Goal: Communication & Community: Answer question/provide support

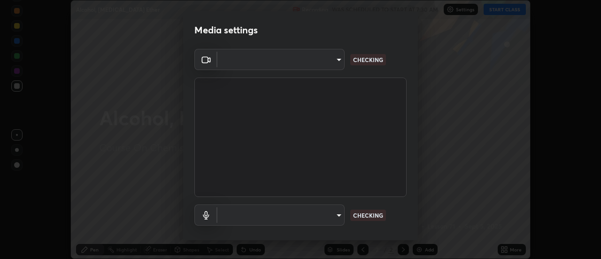
scroll to position [259, 601]
type input "53e04d926baba16f1d8a92ce9a2ff54b9c9f8397c8cc2a903c7551f11558d22a"
click at [261, 218] on body "Erase all Alcohol, [MEDICAL_DATA] Ether Recording WAS SCHEDULED TO START AT 7:3…" at bounding box center [300, 129] width 601 height 259
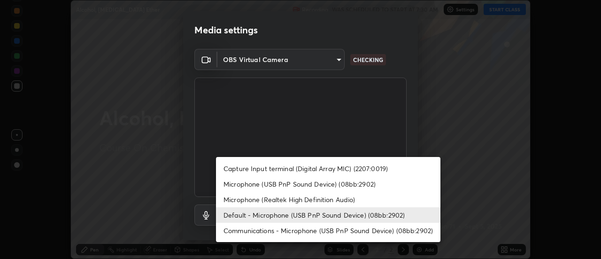
click at [255, 230] on li "Communications - Microphone (USB PnP Sound Device) (08bb:2902)" at bounding box center [328, 230] width 225 height 15
type input "communications"
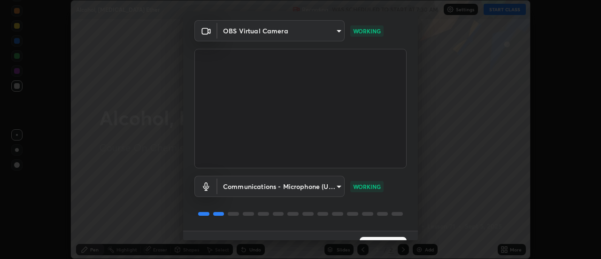
scroll to position [49, 0]
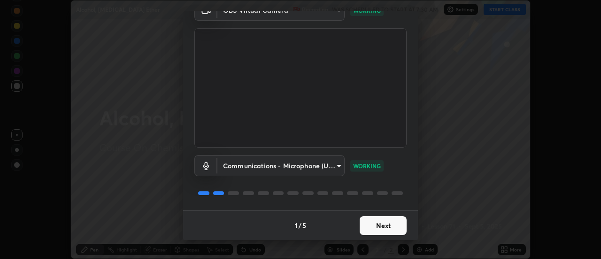
click at [384, 228] on button "Next" at bounding box center [383, 225] width 47 height 19
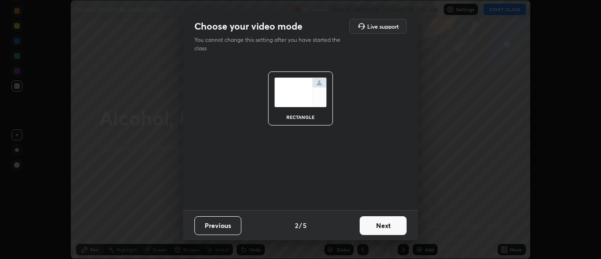
scroll to position [0, 0]
click at [384, 230] on button "Next" at bounding box center [383, 225] width 47 height 19
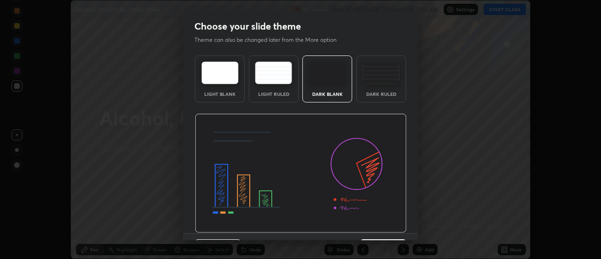
click at [386, 230] on img at bounding box center [301, 173] width 212 height 119
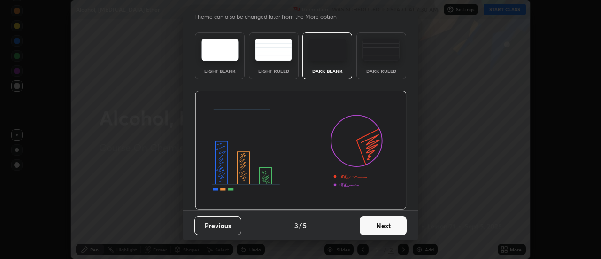
click at [386, 228] on button "Next" at bounding box center [383, 225] width 47 height 19
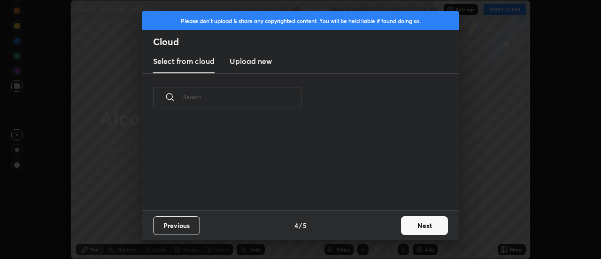
scroll to position [0, 0]
click at [413, 229] on button "Next" at bounding box center [424, 225] width 47 height 19
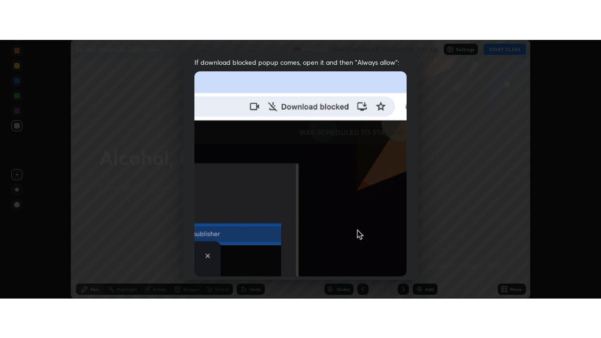
scroll to position [241, 0]
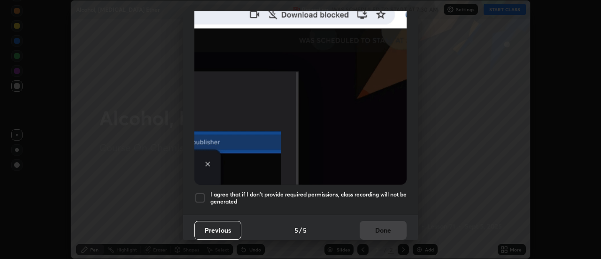
click at [268, 191] on h5 "I agree that if I don't provide required permissions, class recording will not …" at bounding box center [308, 198] width 196 height 15
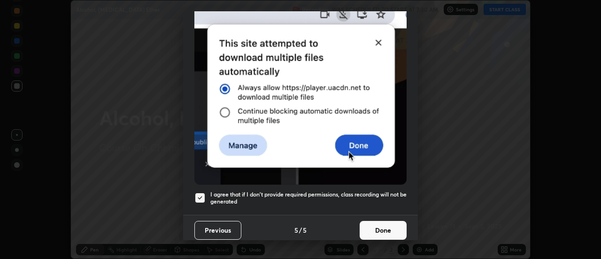
click at [367, 223] on button "Done" at bounding box center [383, 230] width 47 height 19
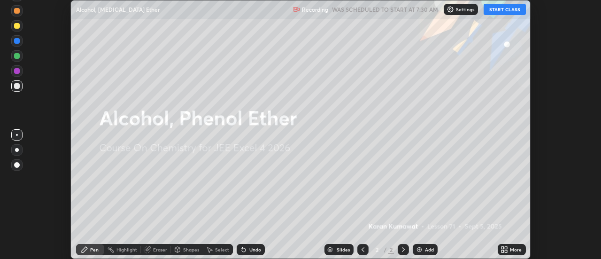
click at [505, 246] on icon at bounding box center [505, 250] width 8 height 8
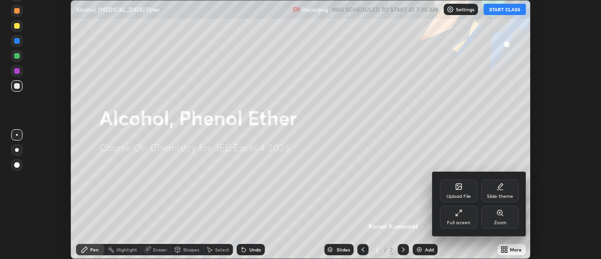
click at [460, 217] on div "Full screen" at bounding box center [459, 217] width 38 height 23
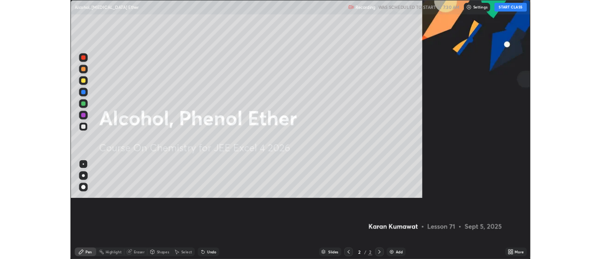
scroll to position [338, 601]
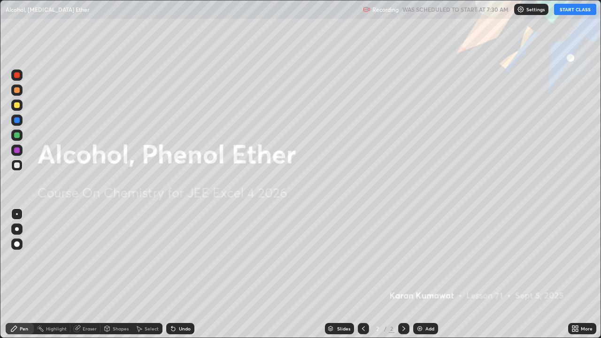
click at [569, 11] on button "START CLASS" at bounding box center [575, 9] width 42 height 11
click at [15, 230] on div at bounding box center [17, 229] width 4 height 4
click at [428, 258] on div "Add" at bounding box center [425, 328] width 25 height 11
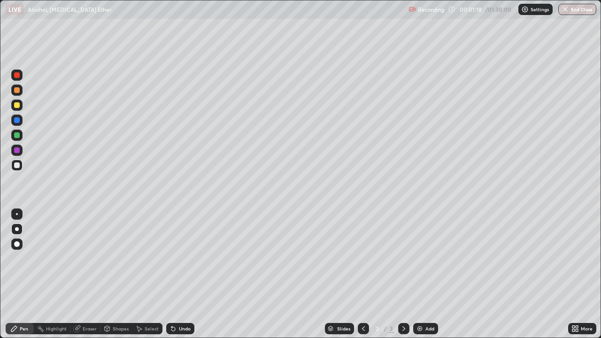
click at [18, 106] on div at bounding box center [17, 105] width 6 height 6
click at [18, 107] on div at bounding box center [17, 105] width 6 height 6
click at [14, 107] on div at bounding box center [17, 105] width 6 height 6
click at [19, 166] on div at bounding box center [17, 166] width 6 height 6
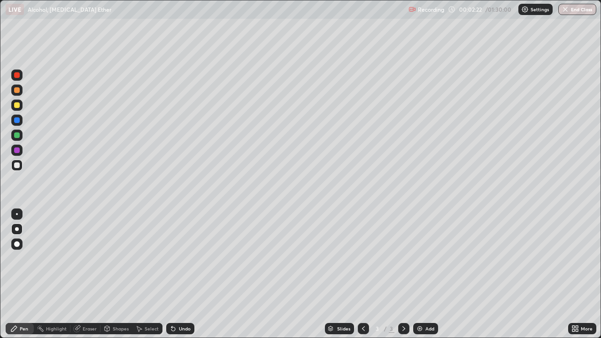
click at [15, 104] on div at bounding box center [17, 105] width 6 height 6
click at [17, 167] on div at bounding box center [17, 166] width 6 height 6
click at [20, 165] on div at bounding box center [16, 165] width 11 height 11
click at [184, 258] on div "Undo" at bounding box center [185, 328] width 12 height 5
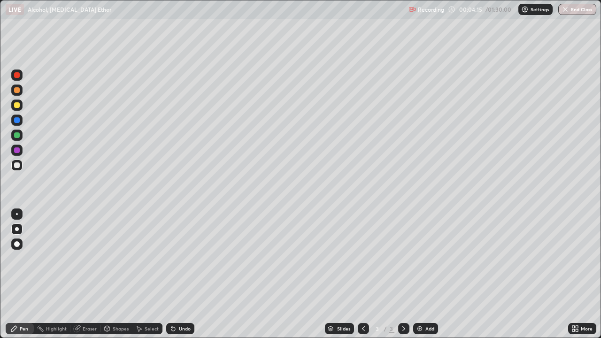
click at [185, 258] on div "Undo" at bounding box center [185, 328] width 12 height 5
click at [15, 107] on div at bounding box center [17, 105] width 6 height 6
click at [16, 165] on div at bounding box center [17, 166] width 6 height 6
click at [14, 105] on div at bounding box center [17, 105] width 6 height 6
click at [16, 165] on div at bounding box center [17, 166] width 6 height 6
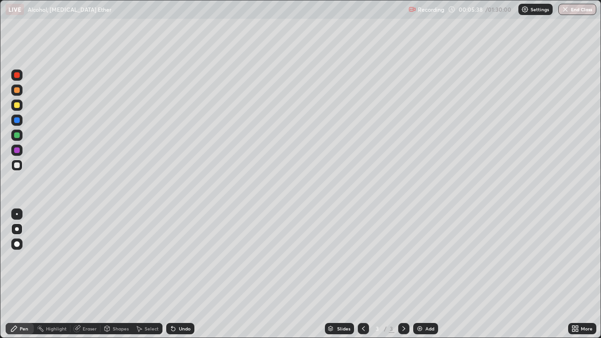
click at [16, 106] on div at bounding box center [17, 105] width 6 height 6
click at [17, 106] on div at bounding box center [17, 105] width 6 height 6
click at [184, 258] on div "Undo" at bounding box center [185, 328] width 12 height 5
click at [16, 91] on div at bounding box center [17, 90] width 6 height 6
click at [17, 104] on div at bounding box center [17, 105] width 6 height 6
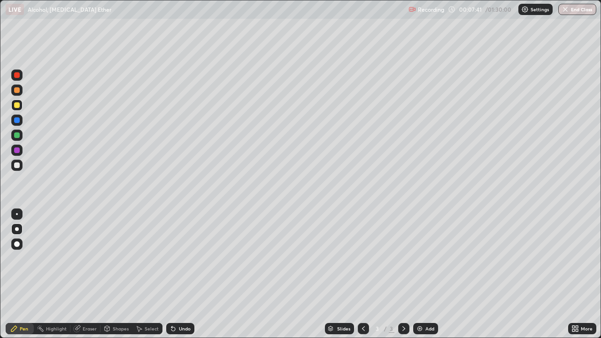
click at [19, 164] on div at bounding box center [17, 166] width 6 height 6
click at [17, 164] on div at bounding box center [17, 166] width 6 height 6
click at [152, 258] on div "Select" at bounding box center [152, 328] width 14 height 5
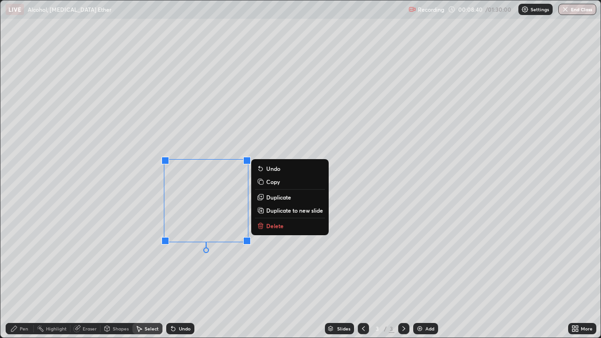
click at [292, 212] on p "Duplicate to new slide" at bounding box center [294, 211] width 57 height 8
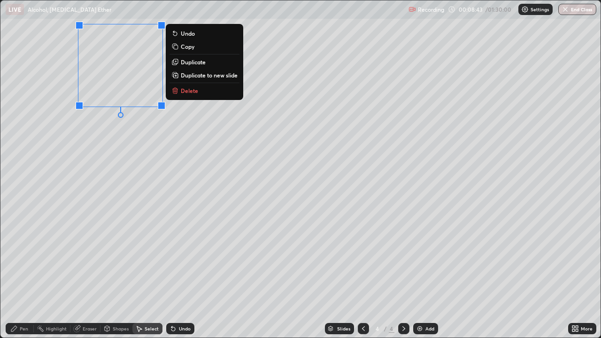
click at [26, 258] on div "Pen" at bounding box center [24, 328] width 8 height 5
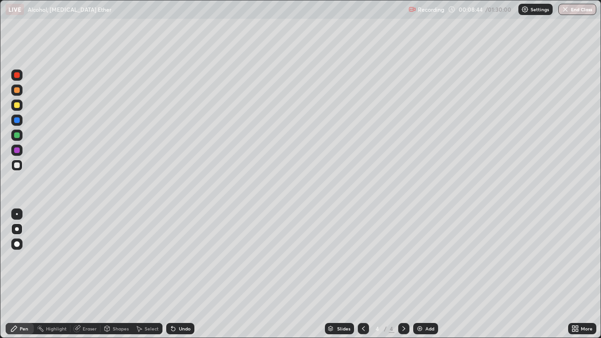
click at [21, 167] on div at bounding box center [16, 165] width 11 height 11
click at [17, 105] on div at bounding box center [17, 105] width 6 height 6
click at [16, 105] on div at bounding box center [17, 105] width 6 height 6
click at [18, 89] on div at bounding box center [17, 90] width 6 height 6
click at [19, 90] on div at bounding box center [17, 90] width 6 height 6
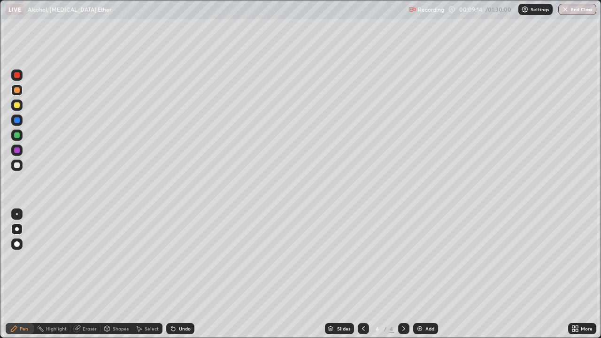
click at [184, 258] on div "Undo" at bounding box center [185, 328] width 12 height 5
click at [15, 163] on div at bounding box center [17, 166] width 6 height 6
click at [17, 104] on div at bounding box center [17, 105] width 6 height 6
click at [17, 165] on div at bounding box center [17, 166] width 6 height 6
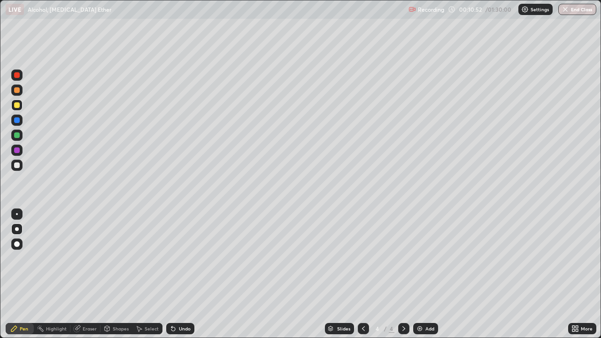
click at [18, 165] on div at bounding box center [17, 166] width 6 height 6
click at [17, 91] on div at bounding box center [17, 90] width 6 height 6
click at [16, 167] on div at bounding box center [17, 166] width 6 height 6
click at [19, 165] on div at bounding box center [17, 166] width 6 height 6
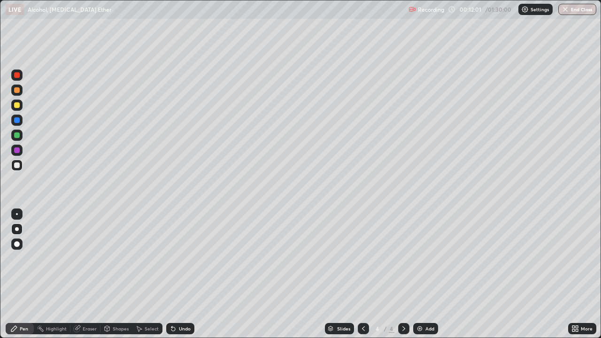
click at [15, 91] on div at bounding box center [17, 90] width 6 height 6
click at [16, 163] on div at bounding box center [17, 166] width 6 height 6
click at [13, 102] on div at bounding box center [16, 105] width 11 height 11
click at [362, 258] on icon at bounding box center [363, 328] width 3 height 5
click at [402, 258] on icon at bounding box center [404, 329] width 8 height 8
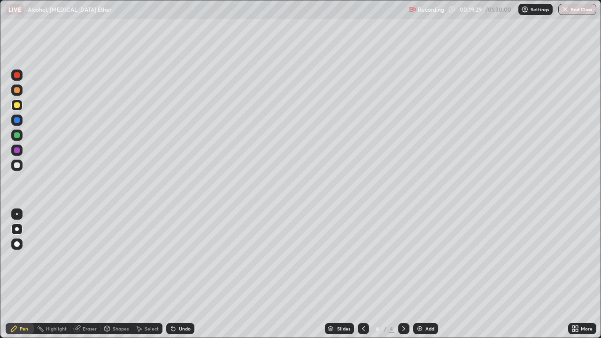
click at [15, 163] on div at bounding box center [17, 166] width 6 height 6
click at [12, 90] on div at bounding box center [16, 90] width 11 height 11
click at [15, 107] on div at bounding box center [17, 105] width 6 height 6
click at [427, 258] on div "Add" at bounding box center [430, 328] width 9 height 5
click at [14, 104] on div at bounding box center [17, 105] width 6 height 6
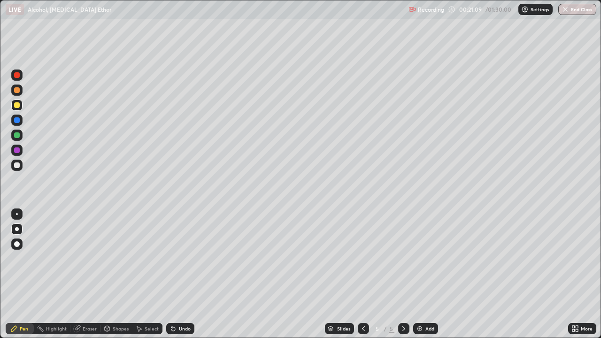
click at [18, 169] on div at bounding box center [16, 165] width 11 height 11
click at [20, 167] on div at bounding box center [16, 165] width 11 height 11
click at [90, 258] on div "Eraser" at bounding box center [90, 328] width 14 height 5
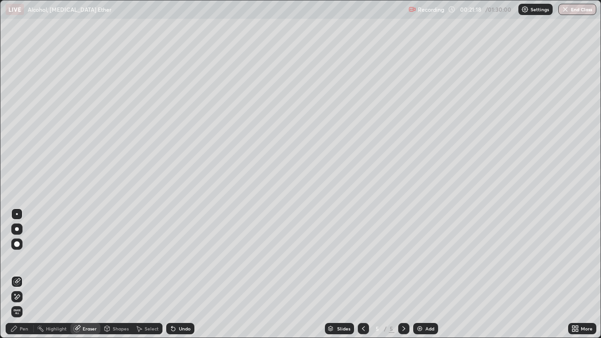
click at [20, 258] on icon at bounding box center [17, 297] width 8 height 8
click at [27, 258] on div "Pen" at bounding box center [24, 328] width 8 height 5
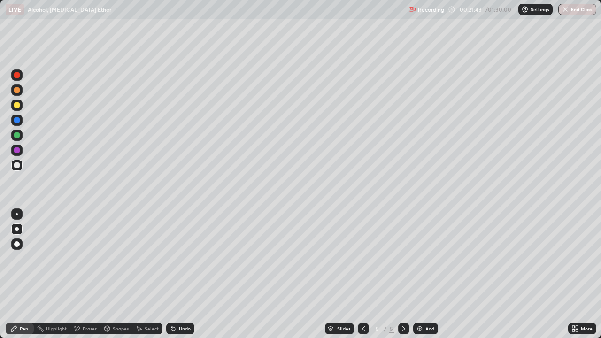
click at [19, 105] on div at bounding box center [17, 105] width 6 height 6
click at [18, 164] on div at bounding box center [17, 166] width 6 height 6
click at [18, 166] on div at bounding box center [17, 166] width 6 height 6
click at [20, 164] on div at bounding box center [16, 165] width 11 height 11
click at [15, 164] on div at bounding box center [17, 166] width 6 height 6
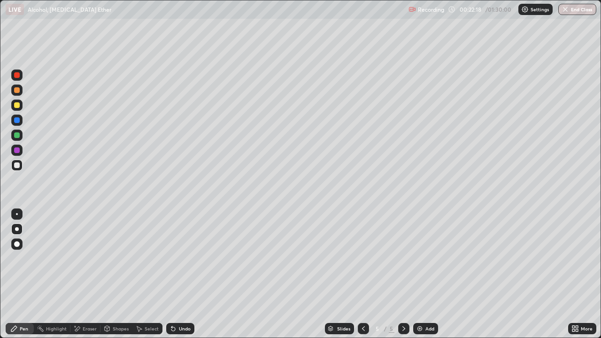
click at [18, 164] on div at bounding box center [17, 166] width 6 height 6
click at [183, 258] on div "Undo" at bounding box center [185, 328] width 12 height 5
click at [180, 258] on div "Undo" at bounding box center [185, 328] width 12 height 5
click at [184, 258] on div "Undo" at bounding box center [185, 328] width 12 height 5
click at [19, 104] on div at bounding box center [17, 105] width 6 height 6
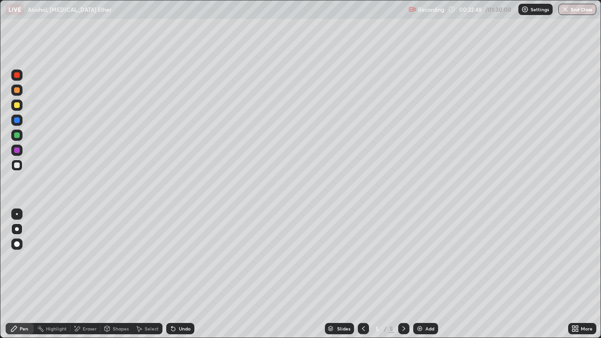
click at [19, 104] on div at bounding box center [17, 105] width 6 height 6
click at [16, 167] on div at bounding box center [17, 166] width 6 height 6
click at [18, 166] on div at bounding box center [17, 166] width 6 height 6
click at [88, 258] on div "Eraser" at bounding box center [85, 328] width 30 height 11
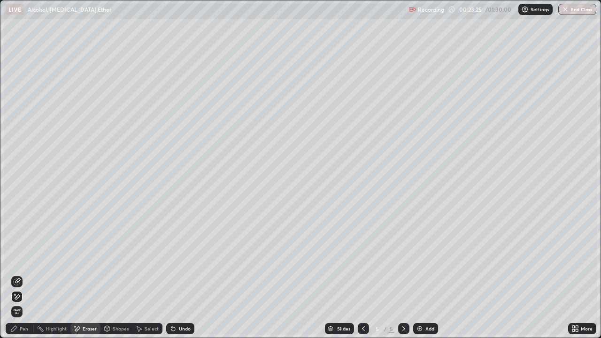
click at [23, 258] on div "Pen" at bounding box center [24, 328] width 8 height 5
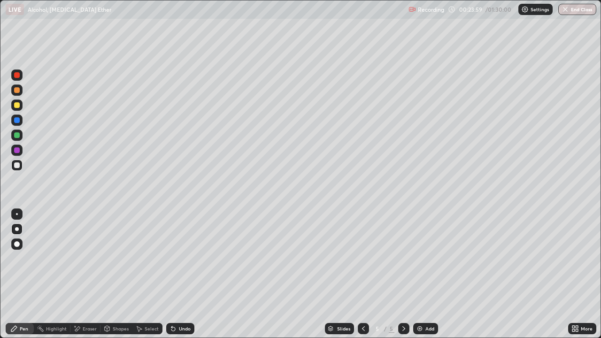
click at [16, 90] on div at bounding box center [17, 90] width 6 height 6
click at [15, 88] on div at bounding box center [17, 90] width 6 height 6
click at [428, 258] on div "Add" at bounding box center [430, 328] width 9 height 5
click at [17, 164] on div at bounding box center [17, 166] width 6 height 6
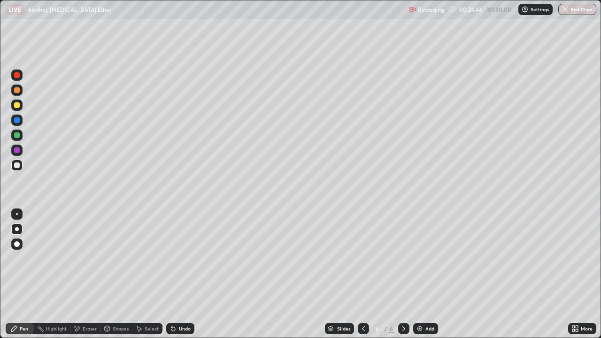
click at [16, 106] on div at bounding box center [17, 105] width 6 height 6
click at [16, 107] on div at bounding box center [17, 105] width 6 height 6
click at [15, 165] on div at bounding box center [17, 166] width 6 height 6
click at [16, 164] on div at bounding box center [17, 166] width 6 height 6
click at [18, 91] on div at bounding box center [17, 90] width 6 height 6
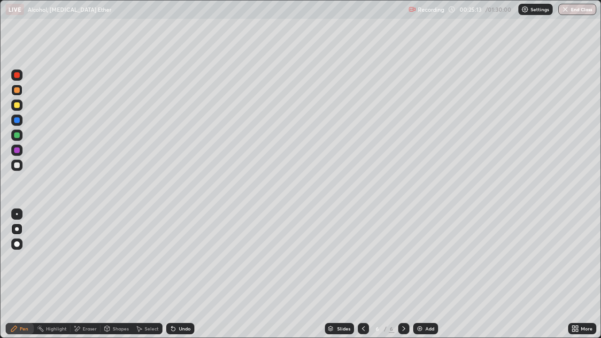
click at [17, 91] on div at bounding box center [17, 90] width 6 height 6
click at [16, 166] on div at bounding box center [17, 166] width 6 height 6
click at [185, 258] on div "Undo" at bounding box center [185, 328] width 12 height 5
click at [16, 164] on div at bounding box center [17, 166] width 6 height 6
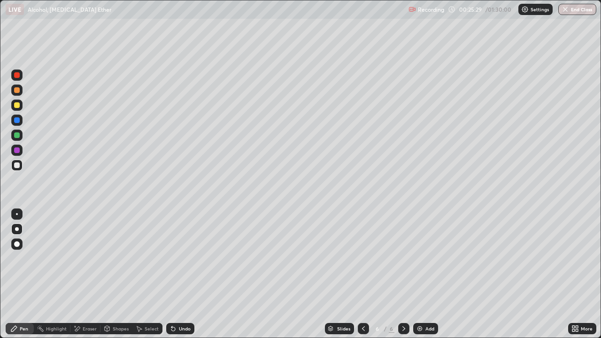
click at [17, 164] on div at bounding box center [17, 166] width 6 height 6
click at [17, 106] on div at bounding box center [17, 105] width 6 height 6
click at [16, 108] on div at bounding box center [17, 105] width 6 height 6
click at [17, 164] on div at bounding box center [17, 166] width 6 height 6
click at [17, 166] on div at bounding box center [17, 166] width 6 height 6
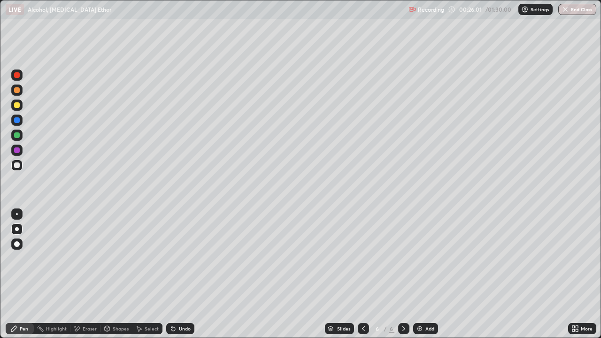
click at [16, 92] on div at bounding box center [17, 90] width 6 height 6
click at [15, 93] on div at bounding box center [17, 90] width 6 height 6
click at [16, 165] on div at bounding box center [17, 166] width 6 height 6
click at [16, 164] on div at bounding box center [17, 166] width 6 height 6
click at [184, 258] on div "Undo" at bounding box center [185, 328] width 12 height 5
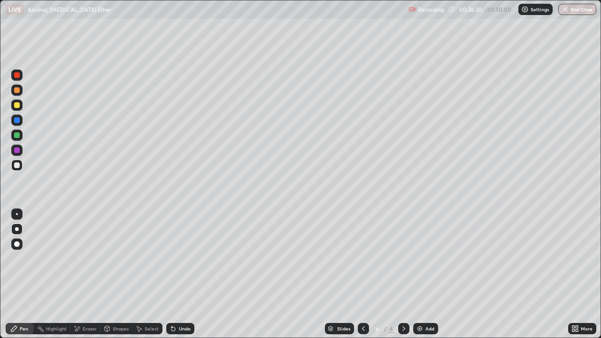
click at [184, 258] on div "Undo" at bounding box center [180, 328] width 28 height 11
click at [185, 258] on div "Undo" at bounding box center [185, 328] width 12 height 5
click at [18, 105] on div at bounding box center [17, 105] width 6 height 6
click at [20, 167] on div at bounding box center [16, 165] width 11 height 11
click at [17, 166] on div at bounding box center [17, 166] width 6 height 6
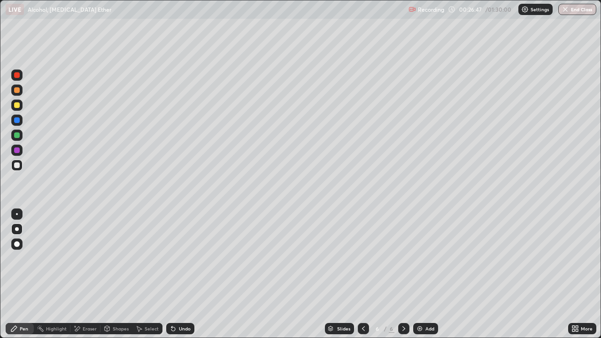
click at [17, 92] on div at bounding box center [17, 90] width 6 height 6
click at [16, 165] on div at bounding box center [17, 166] width 6 height 6
click at [15, 165] on div at bounding box center [17, 166] width 6 height 6
click at [182, 258] on div "Undo" at bounding box center [185, 328] width 12 height 5
click at [18, 106] on div at bounding box center [17, 105] width 6 height 6
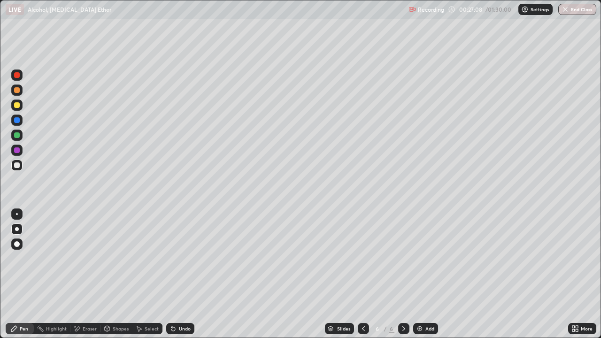
click at [18, 106] on div at bounding box center [17, 105] width 6 height 6
click at [17, 165] on div at bounding box center [17, 166] width 6 height 6
click at [19, 164] on div at bounding box center [17, 166] width 6 height 6
click at [426, 258] on div "Add" at bounding box center [430, 328] width 9 height 5
click at [16, 76] on div at bounding box center [17, 75] width 6 height 6
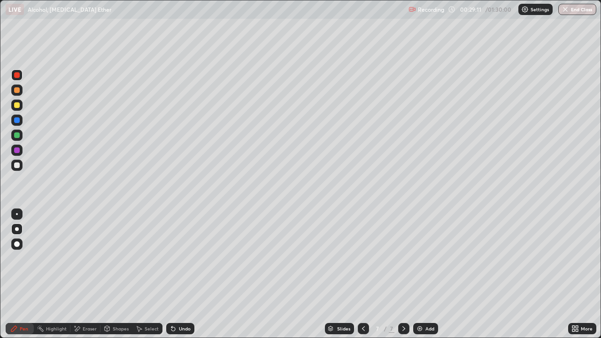
click at [16, 76] on div at bounding box center [17, 75] width 6 height 6
click at [17, 92] on div at bounding box center [17, 90] width 6 height 6
click at [17, 93] on div at bounding box center [16, 90] width 11 height 11
click at [17, 164] on div at bounding box center [17, 166] width 6 height 6
click at [16, 164] on div at bounding box center [17, 166] width 6 height 6
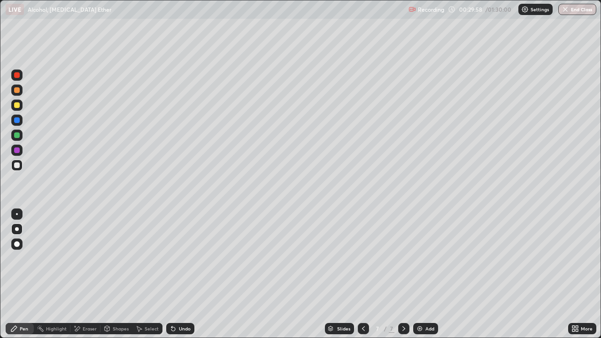
click at [19, 165] on div at bounding box center [17, 166] width 6 height 6
click at [17, 167] on div at bounding box center [17, 166] width 6 height 6
click at [18, 93] on div at bounding box center [17, 90] width 6 height 6
click at [18, 77] on div at bounding box center [17, 75] width 6 height 6
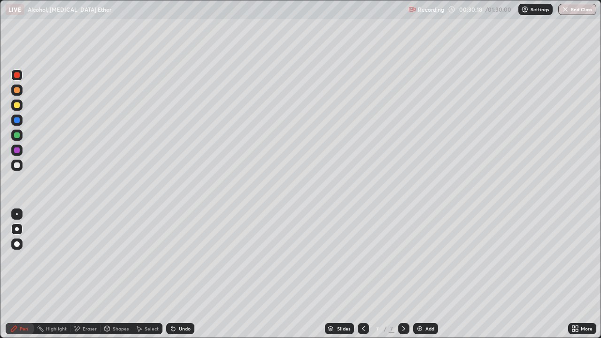
click at [17, 77] on div at bounding box center [17, 75] width 6 height 6
click at [90, 258] on div "Eraser" at bounding box center [90, 328] width 14 height 5
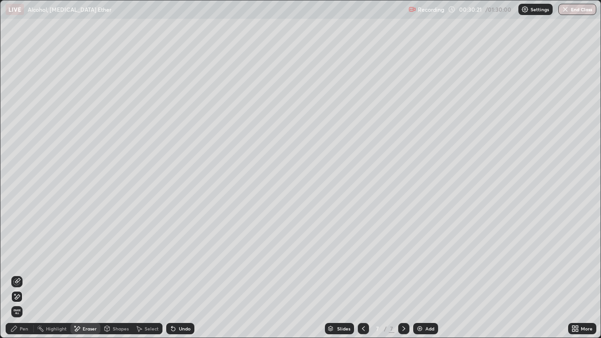
click at [30, 258] on div "Pen" at bounding box center [20, 328] width 28 height 11
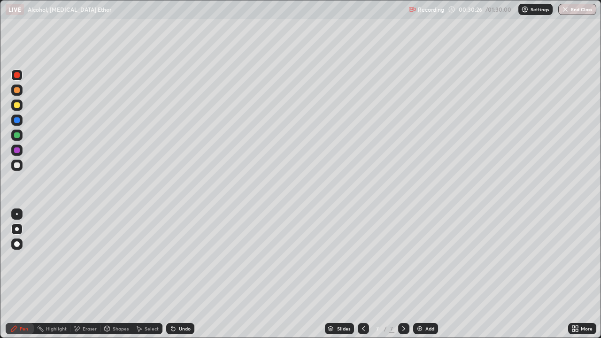
click at [17, 166] on div at bounding box center [17, 166] width 6 height 6
click at [186, 258] on div "Undo" at bounding box center [185, 328] width 12 height 5
click at [187, 258] on div "Undo" at bounding box center [180, 328] width 28 height 11
click at [189, 258] on div "Undo" at bounding box center [180, 328] width 28 height 11
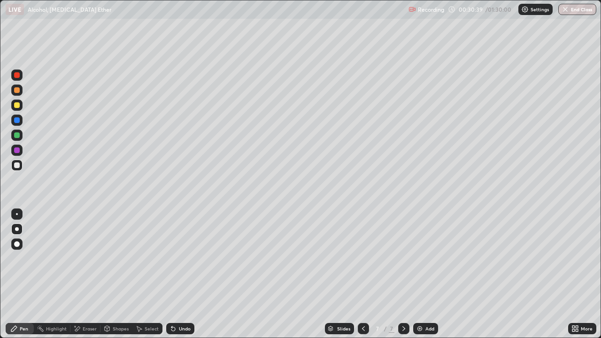
click at [189, 258] on div "Undo" at bounding box center [180, 328] width 28 height 11
click at [191, 258] on div "Undo" at bounding box center [180, 328] width 28 height 11
click at [185, 258] on div "Undo" at bounding box center [185, 328] width 12 height 5
click at [184, 258] on div "Undo" at bounding box center [185, 328] width 12 height 5
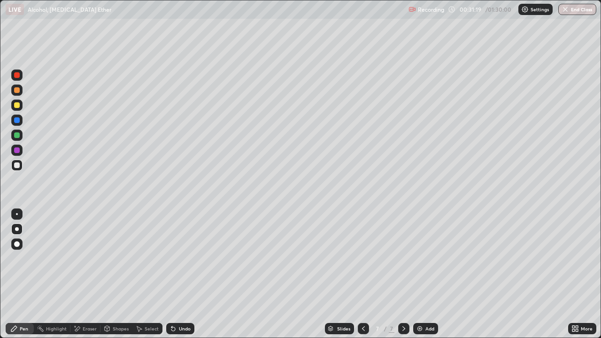
click at [183, 258] on div "Undo" at bounding box center [180, 328] width 28 height 11
click at [183, 258] on div "Undo" at bounding box center [185, 328] width 12 height 5
click at [17, 106] on div at bounding box center [17, 105] width 6 height 6
click at [16, 105] on div at bounding box center [17, 105] width 6 height 6
click at [17, 166] on div at bounding box center [17, 166] width 6 height 6
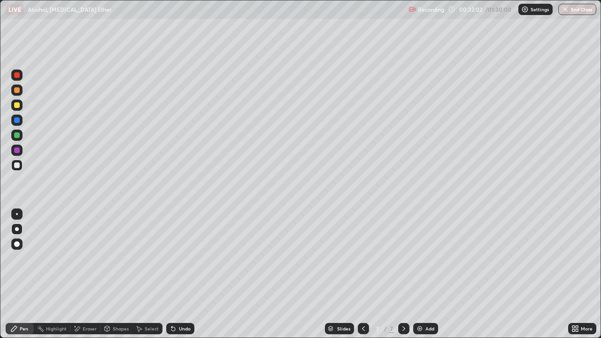
click at [15, 76] on div at bounding box center [17, 75] width 6 height 6
click at [426, 258] on div "Add" at bounding box center [430, 328] width 9 height 5
click at [14, 73] on div at bounding box center [17, 75] width 6 height 6
click at [185, 258] on div "Undo" at bounding box center [185, 328] width 12 height 5
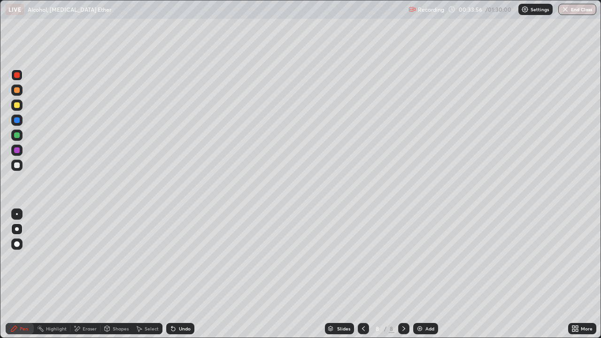
click at [186, 258] on div "Undo" at bounding box center [185, 328] width 12 height 5
click at [185, 258] on div "Undo" at bounding box center [180, 328] width 28 height 11
click at [16, 164] on div at bounding box center [17, 166] width 6 height 6
click at [15, 164] on div at bounding box center [17, 166] width 6 height 6
click at [86, 258] on div "Eraser" at bounding box center [90, 328] width 14 height 5
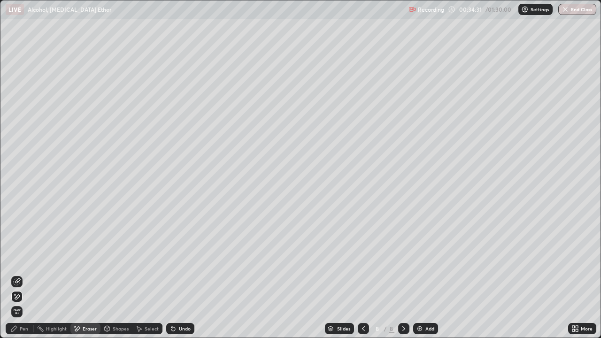
click at [20, 258] on div "Pen" at bounding box center [24, 328] width 8 height 5
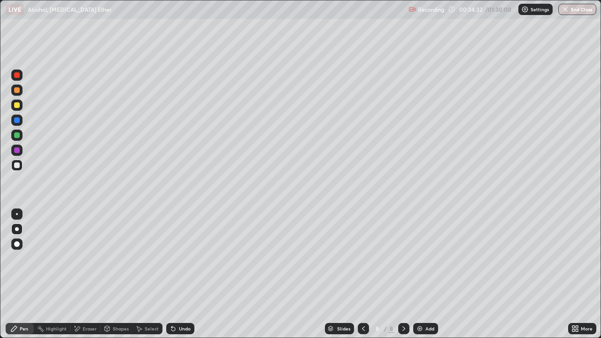
click at [15, 75] on div at bounding box center [17, 75] width 6 height 6
click at [17, 165] on div at bounding box center [17, 166] width 6 height 6
click at [19, 165] on div at bounding box center [17, 166] width 6 height 6
click at [17, 163] on div at bounding box center [17, 166] width 6 height 6
click at [15, 163] on div at bounding box center [17, 166] width 6 height 6
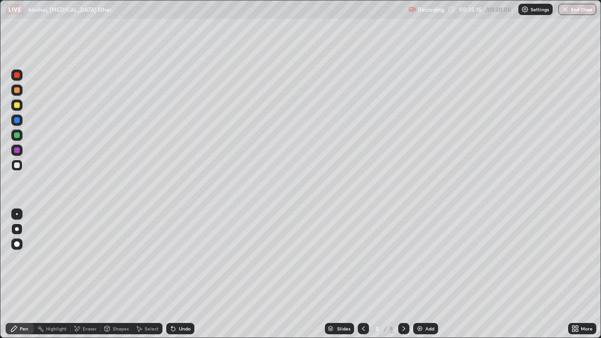
click at [15, 167] on div at bounding box center [17, 166] width 6 height 6
click at [16, 164] on div at bounding box center [17, 166] width 6 height 6
click at [18, 106] on div at bounding box center [17, 105] width 6 height 6
click at [17, 105] on div at bounding box center [17, 105] width 6 height 6
click at [18, 166] on div at bounding box center [17, 166] width 6 height 6
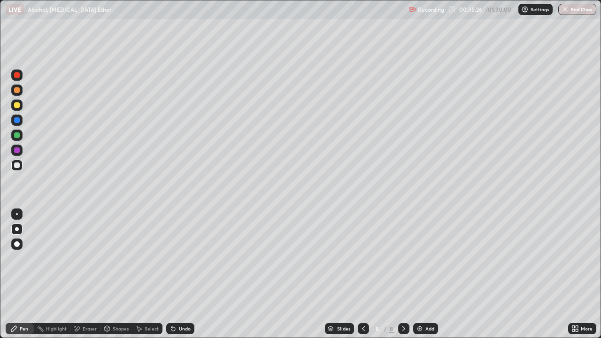
click at [16, 166] on div at bounding box center [17, 166] width 6 height 6
click at [16, 105] on div at bounding box center [17, 105] width 6 height 6
click at [14, 107] on div at bounding box center [16, 105] width 11 height 11
click at [16, 74] on div at bounding box center [17, 75] width 6 height 6
click at [15, 92] on div at bounding box center [17, 90] width 6 height 6
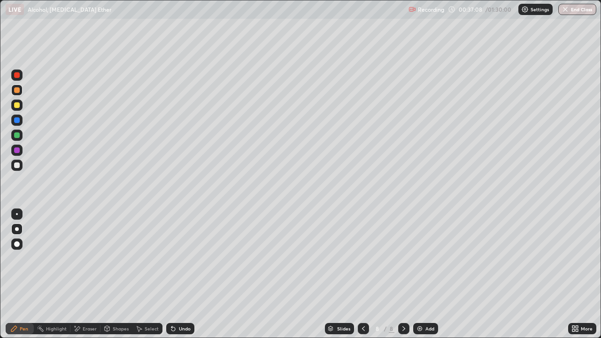
click at [15, 90] on div at bounding box center [17, 90] width 6 height 6
click at [16, 73] on div at bounding box center [17, 75] width 6 height 6
click at [426, 258] on div "Add" at bounding box center [430, 328] width 9 height 5
click at [18, 77] on div at bounding box center [17, 75] width 6 height 6
click at [19, 76] on div at bounding box center [17, 75] width 6 height 6
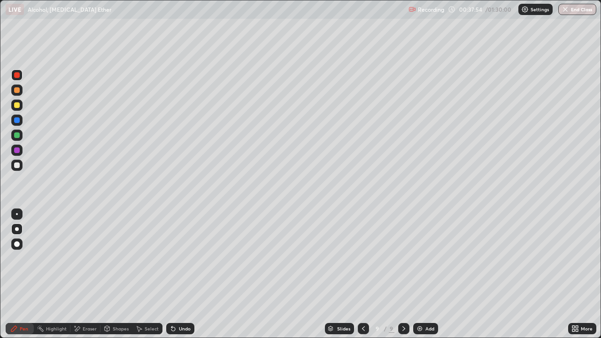
click at [364, 258] on icon at bounding box center [364, 329] width 8 height 8
click at [150, 258] on div "Select" at bounding box center [152, 328] width 14 height 5
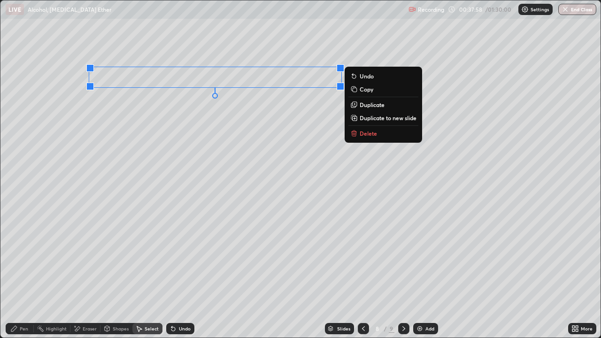
click at [369, 90] on p "Copy" at bounding box center [367, 89] width 14 height 8
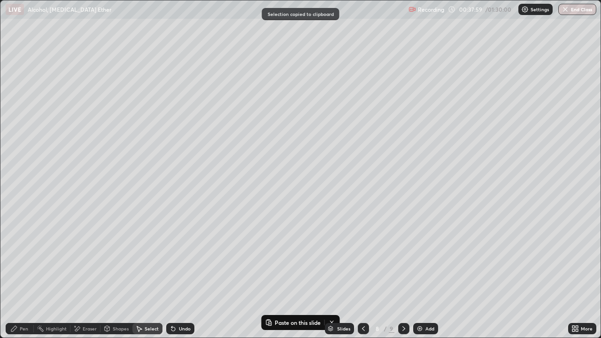
click at [401, 258] on icon at bounding box center [404, 329] width 8 height 8
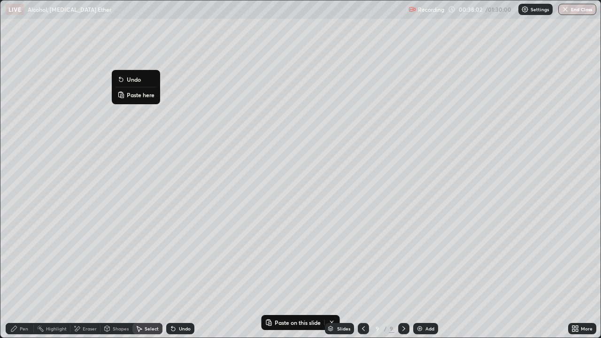
click at [140, 94] on p "Paste here" at bounding box center [141, 95] width 28 height 8
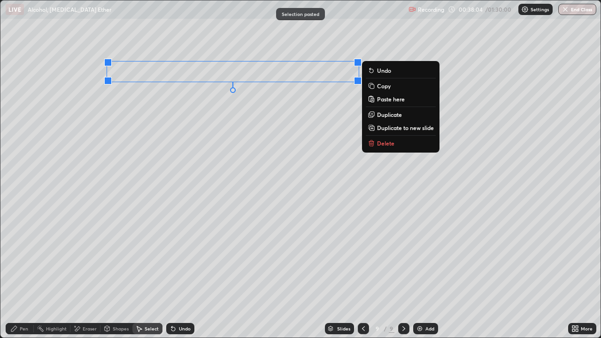
click at [19, 258] on div "Pen" at bounding box center [20, 328] width 28 height 11
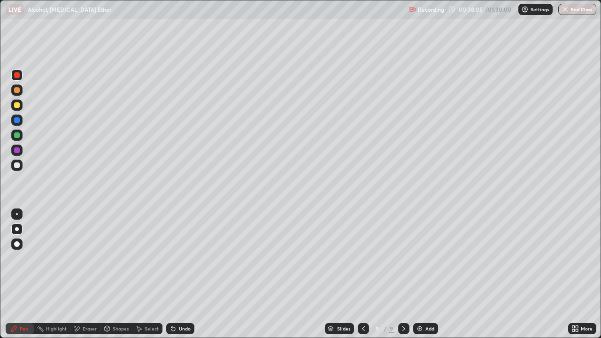
click at [18, 76] on div at bounding box center [17, 75] width 6 height 6
click at [18, 165] on div at bounding box center [17, 166] width 6 height 6
click at [17, 164] on div at bounding box center [17, 166] width 6 height 6
click at [16, 164] on div at bounding box center [17, 166] width 6 height 6
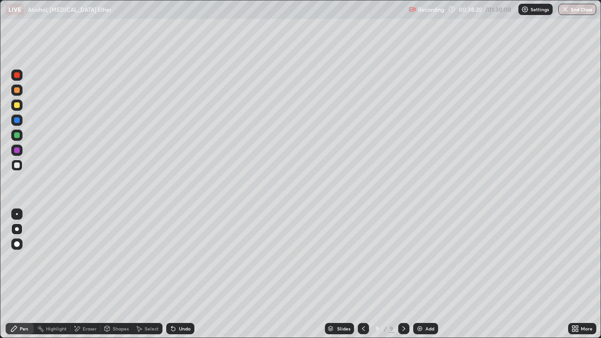
click at [186, 258] on div "Undo" at bounding box center [185, 328] width 12 height 5
click at [185, 258] on div "Undo" at bounding box center [185, 328] width 12 height 5
click at [184, 258] on div "Undo" at bounding box center [185, 328] width 12 height 5
click at [181, 258] on div "Undo" at bounding box center [185, 328] width 12 height 5
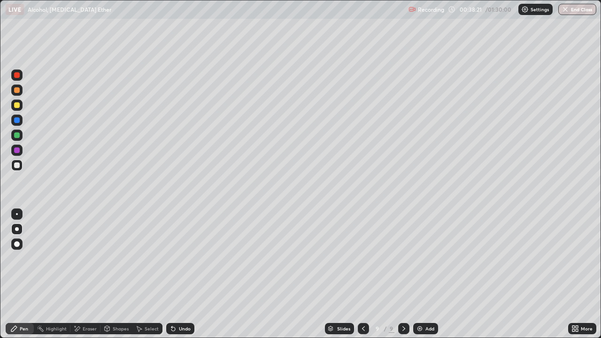
click at [181, 258] on div "Undo" at bounding box center [180, 328] width 28 height 11
click at [17, 105] on div at bounding box center [17, 105] width 6 height 6
click at [16, 106] on div at bounding box center [17, 105] width 6 height 6
click at [16, 166] on div at bounding box center [17, 166] width 6 height 6
click at [15, 167] on div at bounding box center [17, 166] width 6 height 6
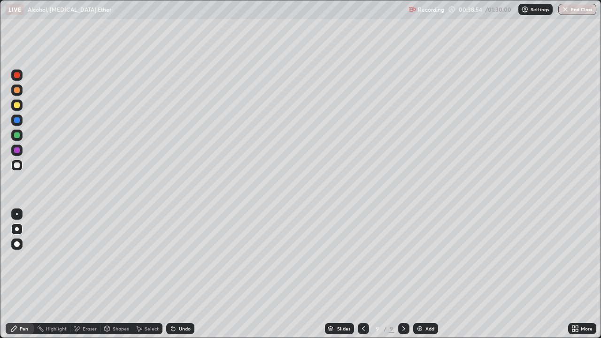
click at [182, 258] on div "Undo" at bounding box center [185, 328] width 12 height 5
click at [184, 258] on div "Undo" at bounding box center [185, 328] width 12 height 5
click at [181, 258] on div "Undo" at bounding box center [185, 328] width 12 height 5
click at [17, 105] on div at bounding box center [17, 105] width 6 height 6
click at [18, 105] on div at bounding box center [17, 105] width 6 height 6
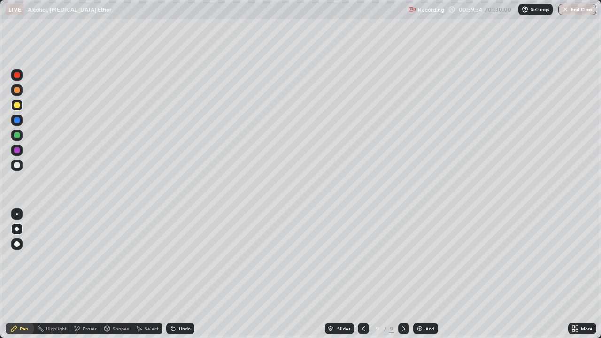
click at [14, 75] on div at bounding box center [17, 75] width 6 height 6
click at [14, 74] on div at bounding box center [17, 75] width 6 height 6
click at [14, 75] on div at bounding box center [16, 75] width 11 height 11
click at [426, 258] on div "Add" at bounding box center [430, 328] width 9 height 5
click at [574, 258] on icon at bounding box center [574, 327] width 2 height 2
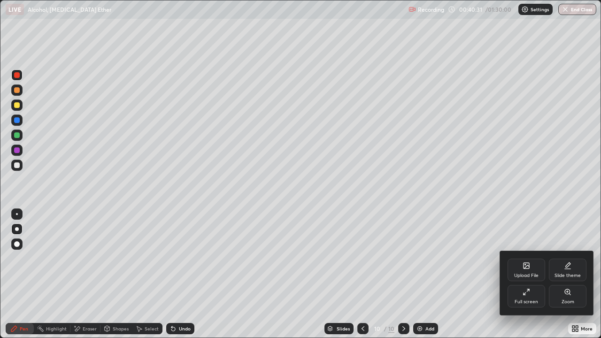
click at [519, 258] on div "Full screen" at bounding box center [527, 296] width 38 height 23
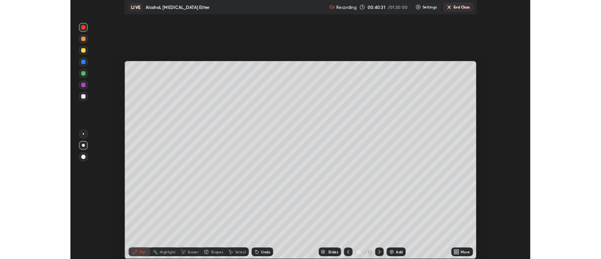
scroll to position [46710, 46368]
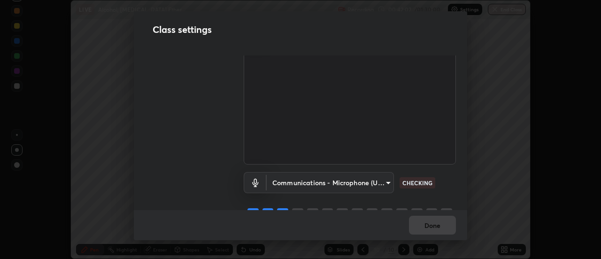
scroll to position [59, 0]
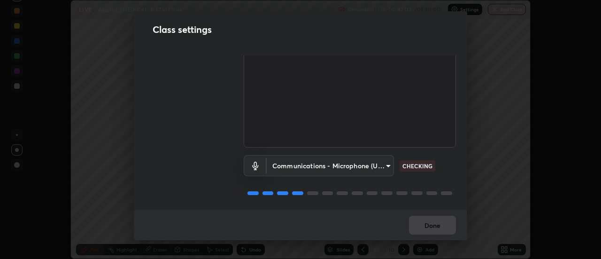
click at [359, 161] on body "Erase all LIVE Alcohol, Phenol Ether Recording 00:42:03 / 01:30:00 Settings End…" at bounding box center [300, 129] width 601 height 259
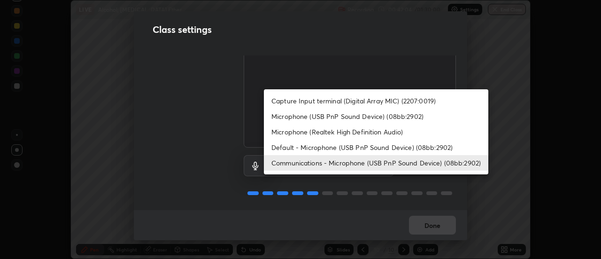
click at [323, 134] on li "Microphone (Realtek High Definition Audio)" at bounding box center [376, 131] width 225 height 15
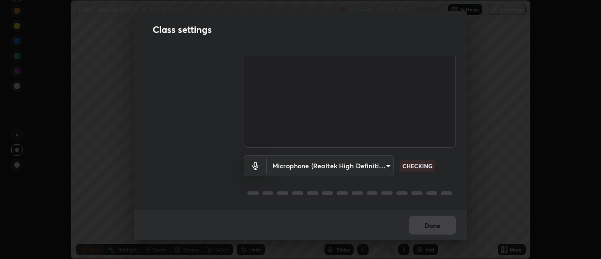
click at [341, 161] on body "Erase all LIVE Alcohol, Phenol Ether Recording 00:42:05 / 01:30:00 Settings End…" at bounding box center [300, 129] width 601 height 259
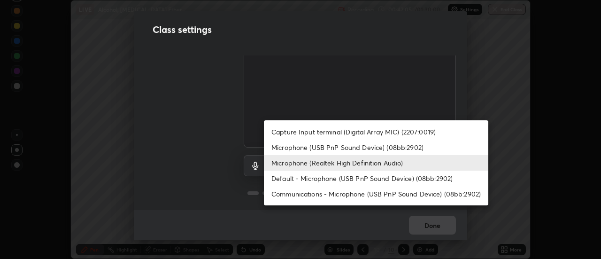
click at [312, 194] on li "Communications - Microphone (USB PnP Sound Device) (08bb:2902)" at bounding box center [376, 193] width 225 height 15
type input "communications"
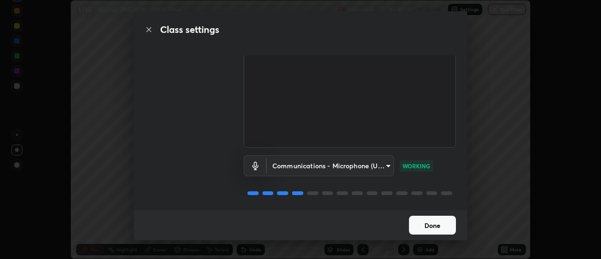
click at [436, 226] on button "Done" at bounding box center [432, 225] width 47 height 19
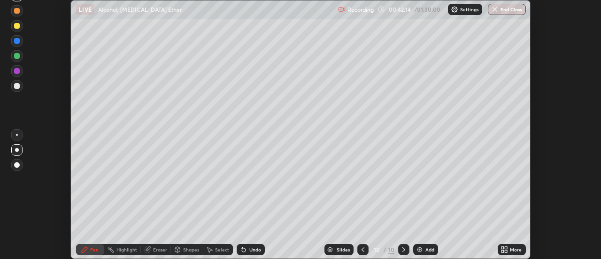
click at [507, 248] on icon at bounding box center [506, 248] width 2 height 2
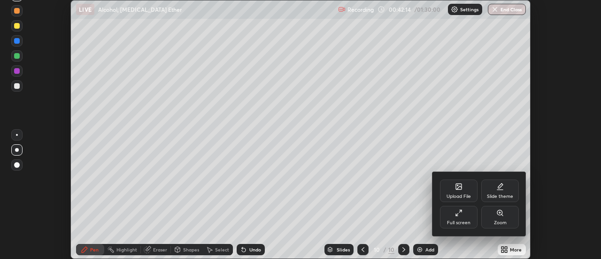
click at [458, 215] on icon at bounding box center [459, 213] width 8 height 8
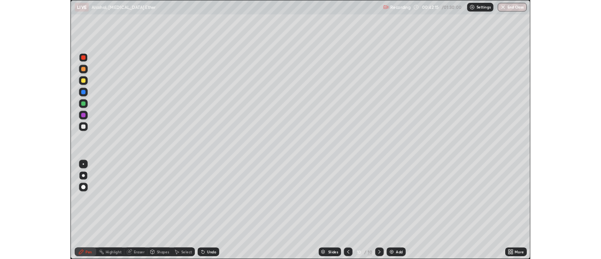
scroll to position [338, 601]
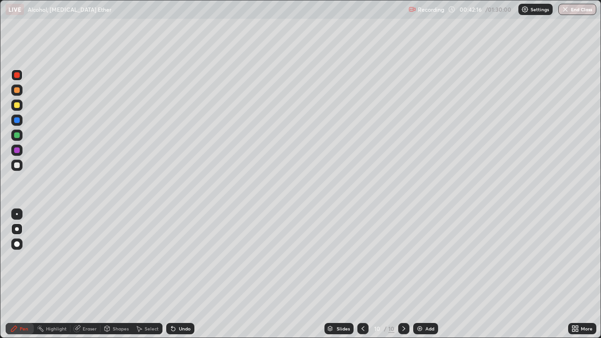
click at [15, 75] on div at bounding box center [17, 75] width 6 height 6
click at [16, 75] on div at bounding box center [17, 75] width 6 height 6
click at [16, 105] on div at bounding box center [17, 105] width 6 height 6
click at [16, 108] on div at bounding box center [17, 105] width 6 height 6
click at [19, 163] on div at bounding box center [17, 166] width 6 height 6
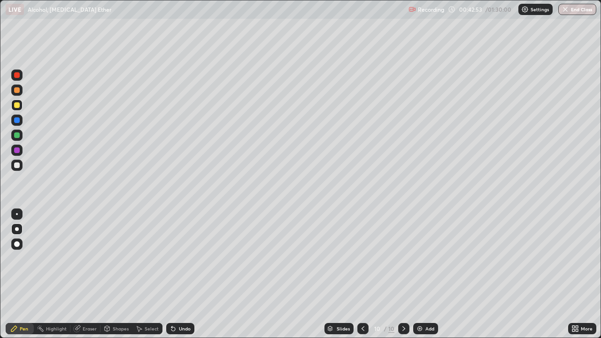
click at [14, 167] on div at bounding box center [17, 166] width 6 height 6
click at [19, 92] on div at bounding box center [17, 90] width 6 height 6
click at [16, 163] on div at bounding box center [17, 166] width 6 height 6
click at [179, 258] on div "Undo" at bounding box center [185, 328] width 12 height 5
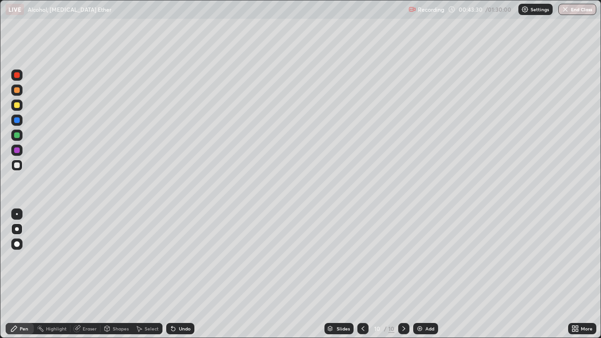
click at [179, 258] on div "Undo" at bounding box center [185, 328] width 12 height 5
click at [181, 258] on div "Undo" at bounding box center [185, 328] width 12 height 5
click at [180, 258] on div "Undo" at bounding box center [185, 328] width 12 height 5
click at [15, 104] on div at bounding box center [17, 105] width 6 height 6
click at [15, 105] on div at bounding box center [17, 105] width 6 height 6
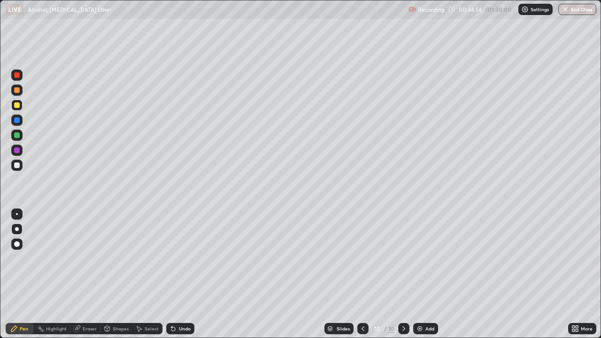
click at [13, 102] on div at bounding box center [16, 105] width 11 height 11
click at [17, 104] on div at bounding box center [17, 105] width 6 height 6
click at [426, 258] on div "Add" at bounding box center [430, 328] width 9 height 5
click at [20, 165] on div at bounding box center [16, 165] width 11 height 11
click at [18, 167] on div at bounding box center [17, 166] width 6 height 6
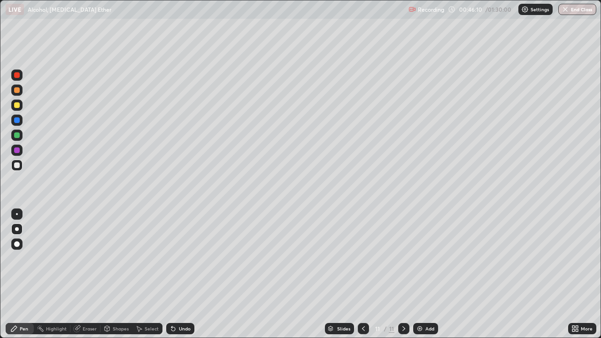
click at [186, 258] on div "Undo" at bounding box center [185, 328] width 12 height 5
click at [16, 92] on div at bounding box center [17, 90] width 6 height 6
click at [17, 164] on div at bounding box center [17, 166] width 6 height 6
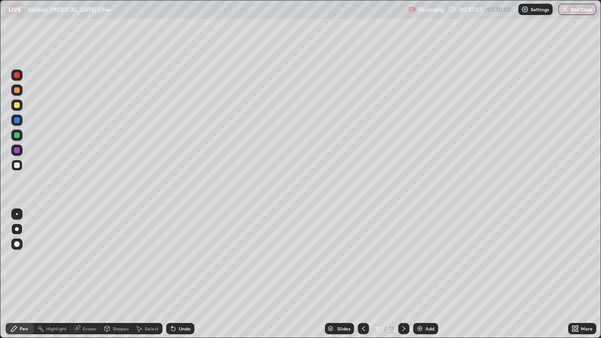
click at [19, 91] on div at bounding box center [17, 90] width 6 height 6
click at [20, 90] on div at bounding box center [16, 90] width 11 height 11
click at [17, 167] on div at bounding box center [17, 166] width 6 height 6
click at [18, 167] on div at bounding box center [17, 166] width 6 height 6
click at [422, 258] on img at bounding box center [420, 329] width 8 height 8
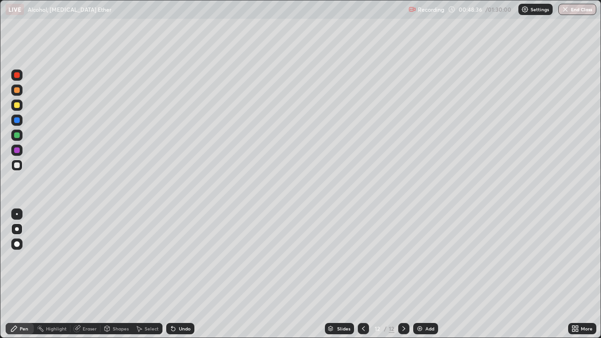
click at [17, 165] on div at bounding box center [17, 166] width 6 height 6
click at [17, 106] on div at bounding box center [17, 105] width 6 height 6
click at [17, 164] on div at bounding box center [17, 166] width 6 height 6
click at [16, 106] on div at bounding box center [17, 105] width 6 height 6
click at [18, 87] on div at bounding box center [17, 90] width 6 height 6
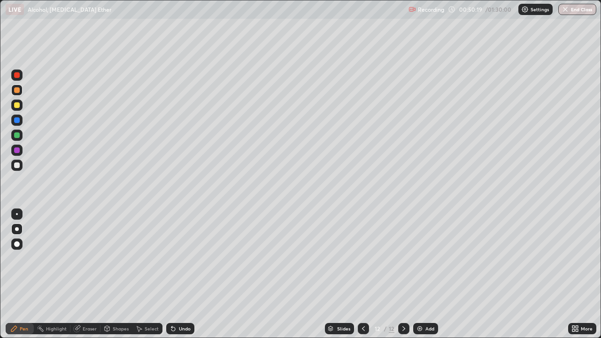
click at [15, 104] on div at bounding box center [17, 105] width 6 height 6
click at [14, 164] on div at bounding box center [17, 166] width 6 height 6
click at [147, 258] on div "Select" at bounding box center [152, 328] width 14 height 5
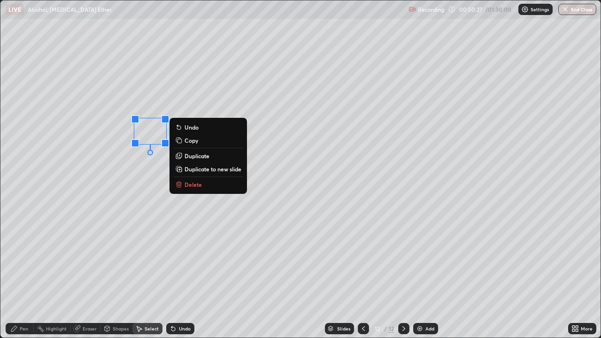
click at [150, 232] on div "0 ° Undo Copy Duplicate Duplicate to new slide Delete" at bounding box center [300, 168] width 600 height 337
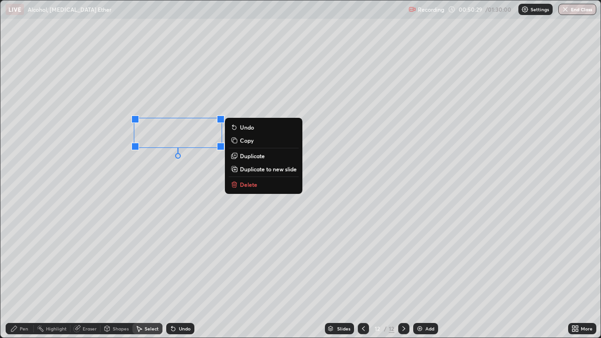
click at [250, 154] on p "Duplicate" at bounding box center [252, 156] width 25 height 8
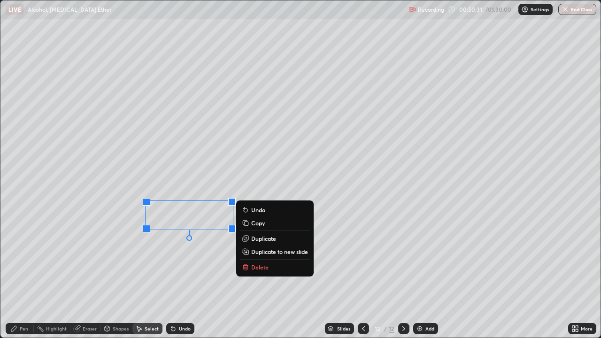
click at [29, 258] on div "Pen" at bounding box center [20, 328] width 28 height 11
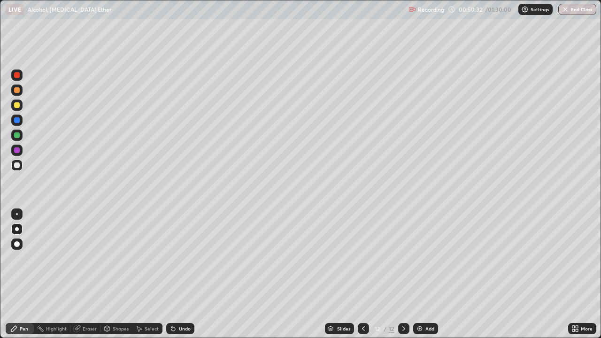
click at [17, 166] on div at bounding box center [17, 166] width 6 height 6
click at [15, 108] on div at bounding box center [16, 105] width 11 height 11
click at [18, 163] on div at bounding box center [17, 166] width 6 height 6
click at [151, 258] on div "Select" at bounding box center [152, 328] width 14 height 5
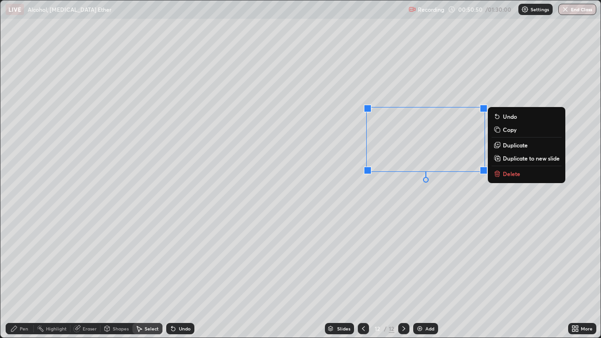
click at [508, 143] on p "Duplicate" at bounding box center [515, 145] width 25 height 8
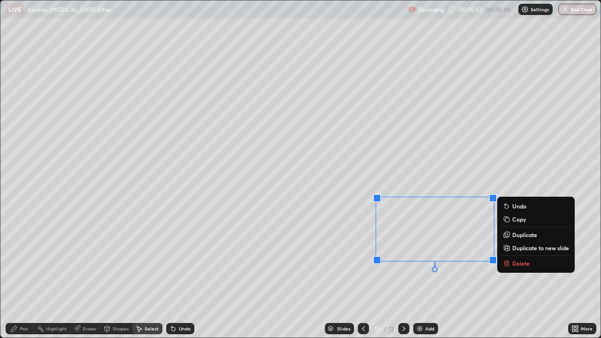
click at [23, 258] on div "Pen" at bounding box center [24, 328] width 8 height 5
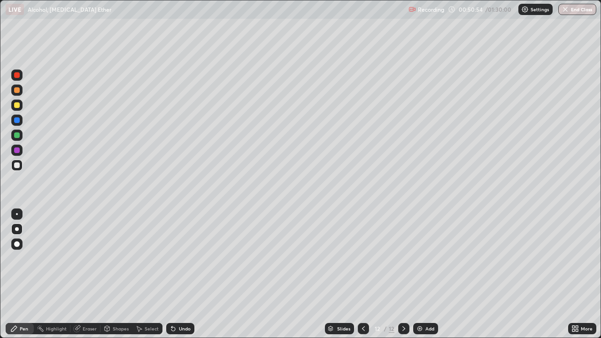
click at [19, 105] on div at bounding box center [17, 105] width 6 height 6
click at [16, 75] on div at bounding box center [17, 75] width 6 height 6
click at [16, 105] on div at bounding box center [17, 105] width 6 height 6
click at [17, 102] on div at bounding box center [17, 105] width 6 height 6
click at [363, 258] on icon at bounding box center [364, 329] width 8 height 8
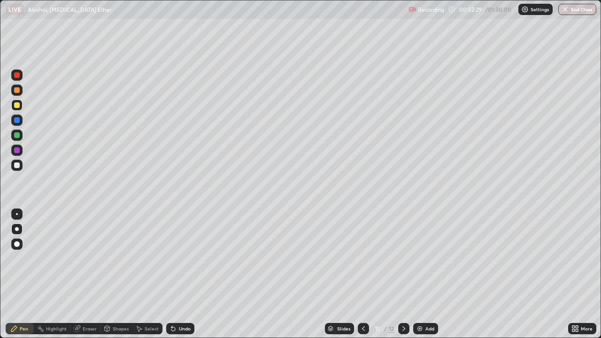
click at [403, 258] on icon at bounding box center [404, 328] width 3 height 5
click at [427, 258] on div "Add" at bounding box center [430, 328] width 9 height 5
click at [577, 258] on icon at bounding box center [577, 330] width 2 height 2
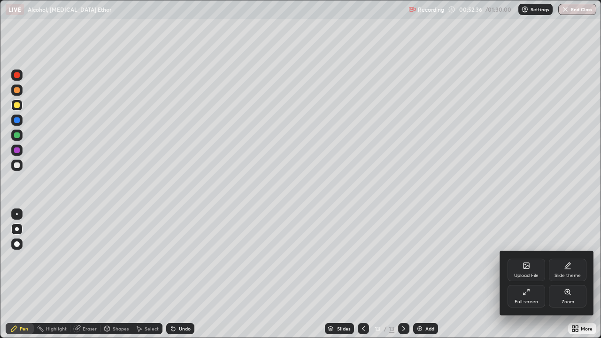
click at [526, 258] on icon at bounding box center [527, 292] width 8 height 8
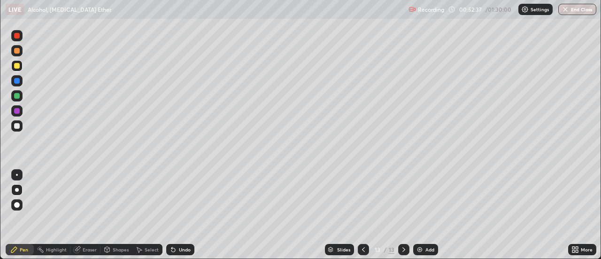
scroll to position [46710, 46368]
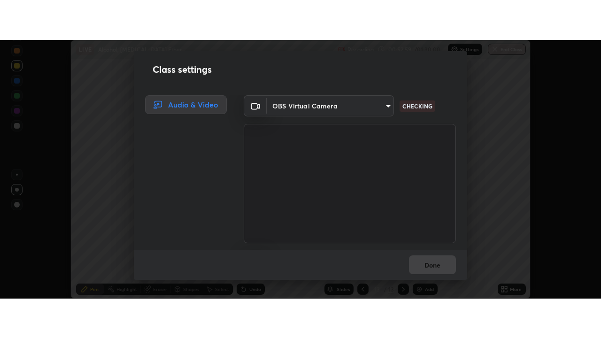
scroll to position [59, 0]
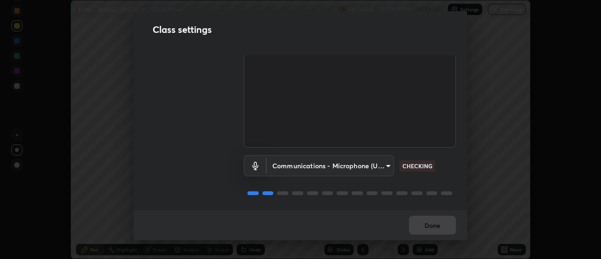
click at [359, 162] on body "Erase all LIVE Alcohol, Phenol Ether Recording 00:52:59 / 01:30:00 Settings End…" at bounding box center [300, 129] width 601 height 259
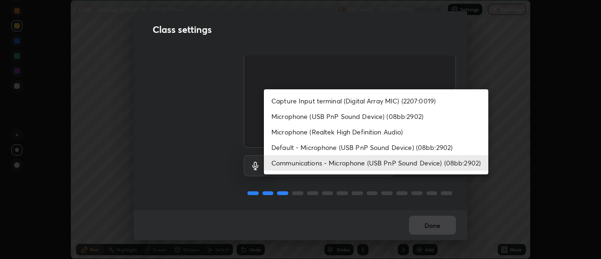
click at [305, 147] on li "Default - Microphone (USB PnP Sound Device) (08bb:2902)" at bounding box center [376, 146] width 225 height 15
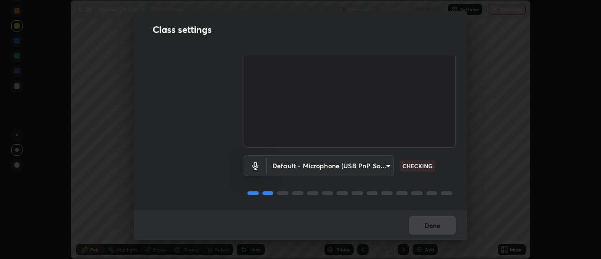
click at [304, 169] on body "Erase all LIVE Alcohol, Phenol Ether Recording 00:53:01 / 01:30:00 Settings End…" at bounding box center [300, 129] width 601 height 259
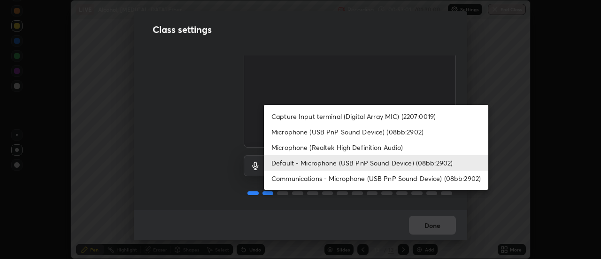
click at [296, 182] on li "Communications - Microphone (USB PnP Sound Device) (08bb:2902)" at bounding box center [376, 177] width 225 height 15
type input "communications"
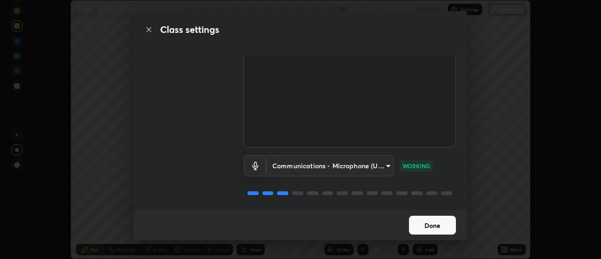
click at [430, 226] on button "Done" at bounding box center [432, 225] width 47 height 19
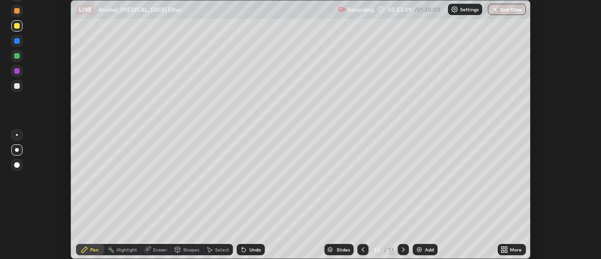
click at [507, 252] on icon at bounding box center [506, 251] width 2 height 2
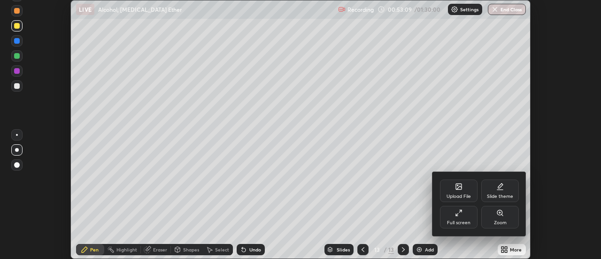
click at [462, 219] on div "Full screen" at bounding box center [459, 217] width 38 height 23
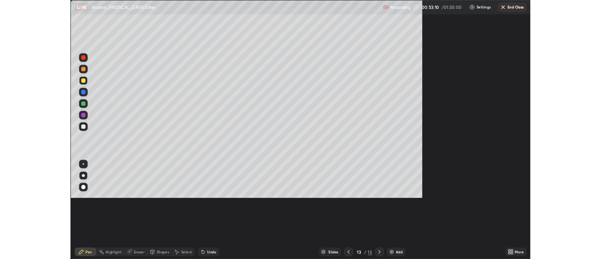
scroll to position [338, 601]
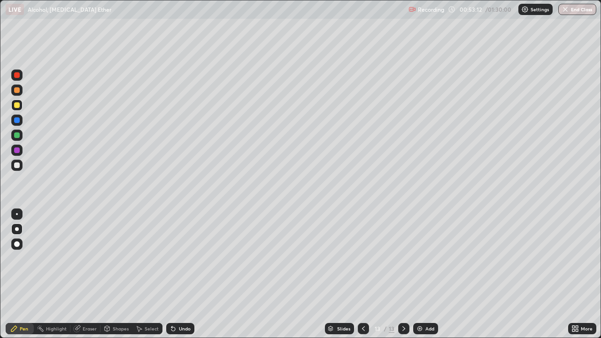
click at [16, 106] on div at bounding box center [17, 105] width 6 height 6
click at [17, 106] on div at bounding box center [17, 105] width 6 height 6
click at [17, 165] on div at bounding box center [17, 166] width 6 height 6
click at [18, 165] on div at bounding box center [17, 166] width 6 height 6
click at [16, 108] on div at bounding box center [16, 105] width 11 height 11
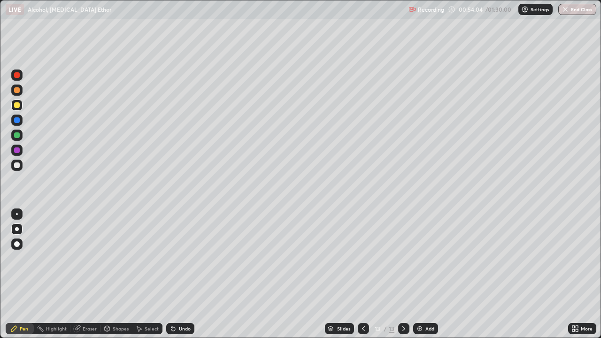
click at [16, 107] on div at bounding box center [17, 105] width 6 height 6
click at [15, 165] on div at bounding box center [17, 166] width 6 height 6
click at [19, 106] on div at bounding box center [17, 105] width 6 height 6
click at [150, 258] on div "Select" at bounding box center [152, 328] width 14 height 5
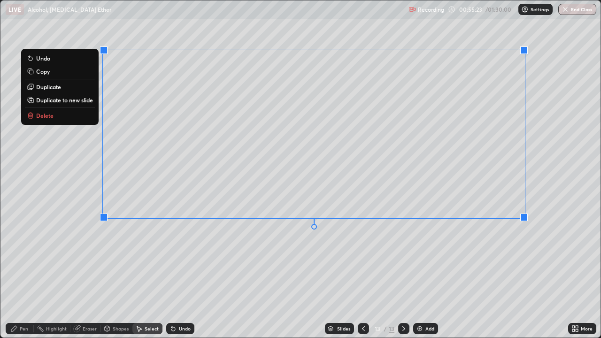
click at [247, 253] on div "0 ° Undo Copy Duplicate Duplicate to new slide Delete" at bounding box center [300, 168] width 600 height 337
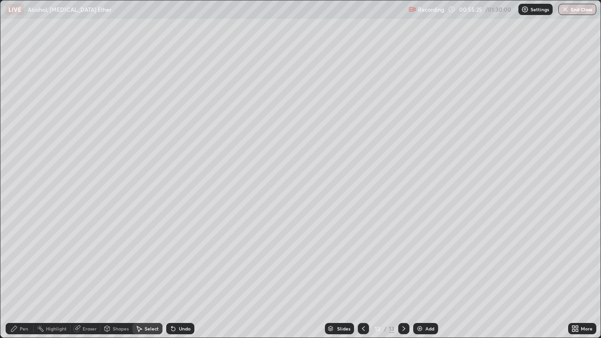
click at [22, 258] on div "Pen" at bounding box center [20, 328] width 28 height 11
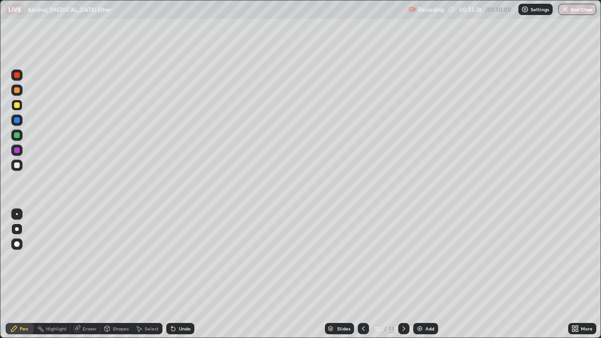
click at [17, 104] on div at bounding box center [17, 105] width 6 height 6
click at [18, 167] on div at bounding box center [17, 166] width 6 height 6
click at [17, 165] on div at bounding box center [17, 166] width 6 height 6
click at [16, 107] on div at bounding box center [17, 105] width 6 height 6
click at [181, 258] on div "Undo" at bounding box center [185, 328] width 12 height 5
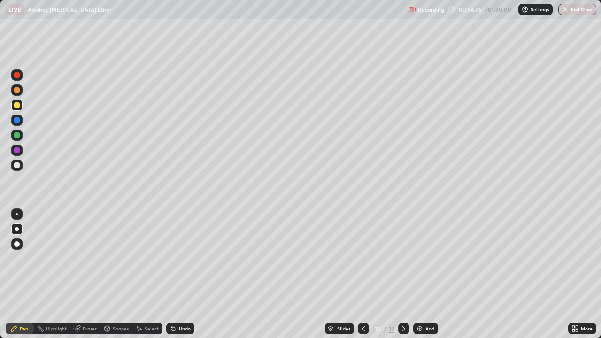
click at [181, 258] on div "Undo" at bounding box center [185, 328] width 12 height 5
click at [182, 258] on div "Undo" at bounding box center [185, 328] width 12 height 5
click at [16, 169] on div at bounding box center [16, 165] width 11 height 11
click at [18, 168] on div at bounding box center [17, 166] width 6 height 6
click at [86, 258] on div "Eraser" at bounding box center [90, 328] width 14 height 5
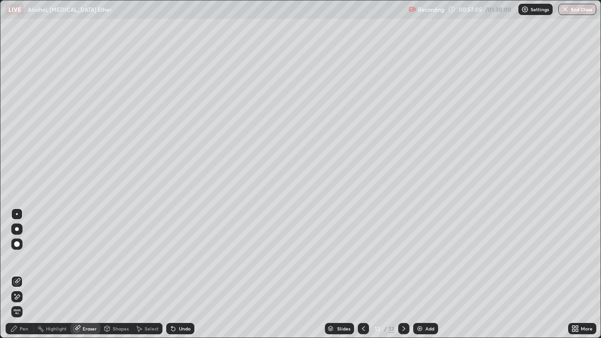
click at [13, 258] on div at bounding box center [16, 296] width 11 height 15
click at [16, 258] on icon at bounding box center [14, 329] width 8 height 8
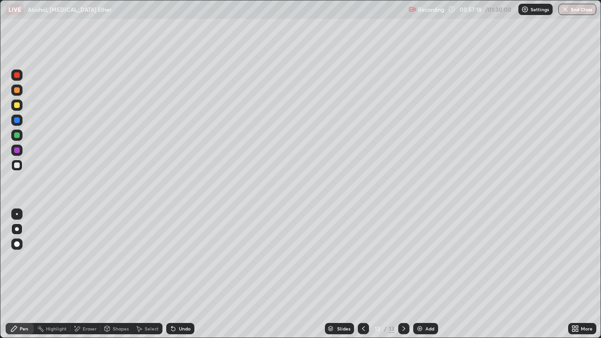
click at [15, 106] on div at bounding box center [17, 105] width 6 height 6
click at [15, 108] on div at bounding box center [16, 105] width 11 height 11
click at [17, 166] on div at bounding box center [17, 166] width 6 height 6
click at [15, 89] on div at bounding box center [17, 90] width 6 height 6
click at [17, 91] on div at bounding box center [17, 90] width 6 height 6
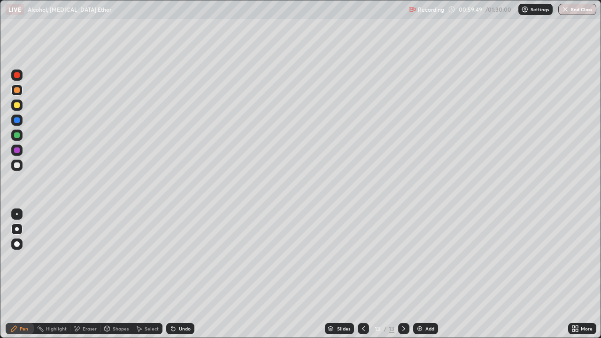
click at [17, 91] on div at bounding box center [17, 90] width 6 height 6
click at [14, 90] on div at bounding box center [17, 90] width 6 height 6
click at [424, 258] on div "Add" at bounding box center [425, 328] width 25 height 11
click at [19, 164] on div at bounding box center [17, 166] width 6 height 6
click at [18, 164] on div at bounding box center [17, 166] width 6 height 6
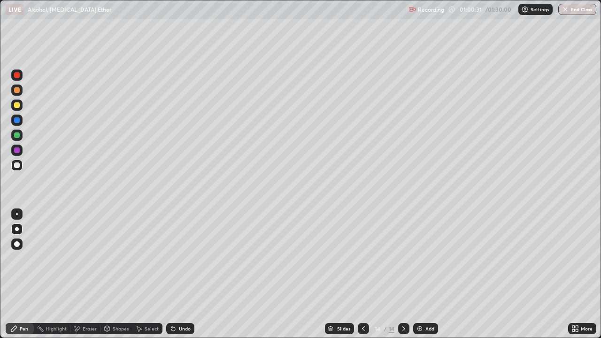
click at [17, 106] on div at bounding box center [17, 105] width 6 height 6
click at [18, 106] on div at bounding box center [17, 105] width 6 height 6
click at [186, 258] on div "Undo" at bounding box center [185, 328] width 12 height 5
click at [185, 258] on div "Undo" at bounding box center [185, 328] width 12 height 5
click at [184, 258] on div "Undo" at bounding box center [185, 328] width 12 height 5
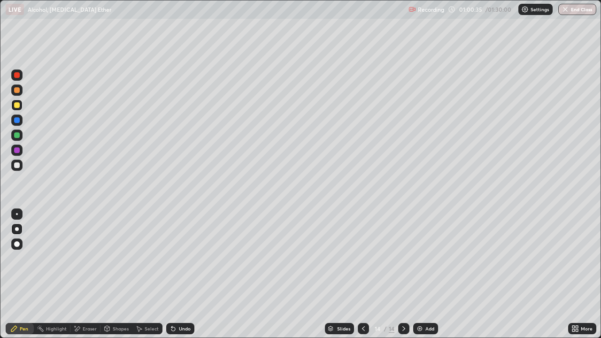
click at [184, 258] on div "Undo" at bounding box center [185, 328] width 12 height 5
click at [183, 258] on div "Undo" at bounding box center [185, 328] width 12 height 5
click at [182, 258] on div "Undo" at bounding box center [185, 328] width 12 height 5
click at [16, 168] on div at bounding box center [17, 166] width 6 height 6
click at [186, 258] on div "Undo" at bounding box center [185, 328] width 12 height 5
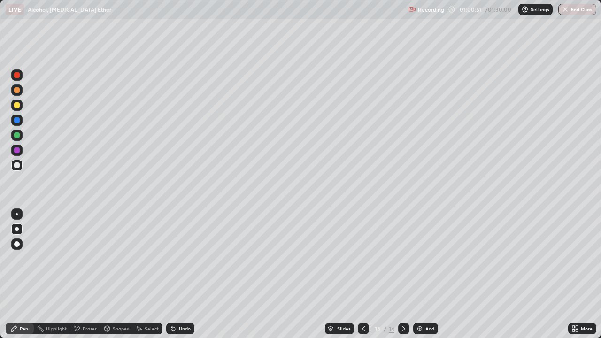
click at [186, 258] on div "Undo" at bounding box center [185, 328] width 12 height 5
click at [16, 104] on div at bounding box center [17, 105] width 6 height 6
click at [15, 105] on div at bounding box center [17, 105] width 6 height 6
click at [16, 165] on div at bounding box center [17, 166] width 6 height 6
click at [13, 166] on div at bounding box center [16, 165] width 11 height 11
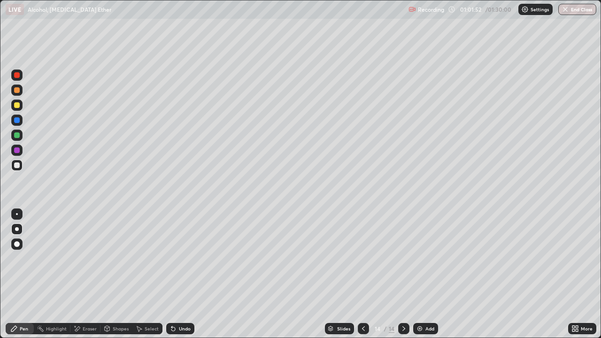
click at [184, 258] on div "Undo" at bounding box center [185, 328] width 12 height 5
click at [185, 258] on div "Undo" at bounding box center [185, 328] width 12 height 5
click at [18, 107] on div at bounding box center [17, 105] width 6 height 6
click at [17, 108] on div at bounding box center [17, 105] width 6 height 6
click at [17, 163] on div at bounding box center [17, 166] width 6 height 6
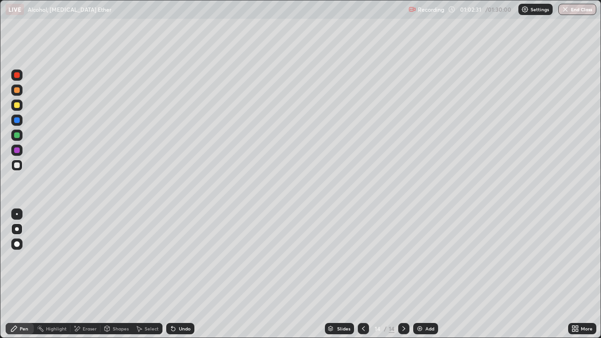
click at [148, 258] on div "Select" at bounding box center [152, 328] width 14 height 5
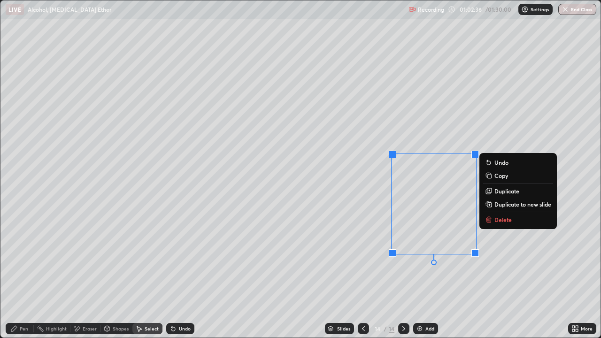
click at [27, 258] on div "Pen" at bounding box center [20, 328] width 28 height 11
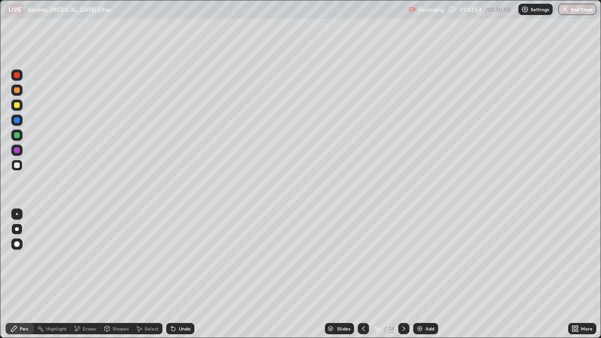
click at [15, 103] on div at bounding box center [17, 105] width 6 height 6
click at [16, 105] on div at bounding box center [17, 105] width 6 height 6
click at [427, 258] on div "Add" at bounding box center [430, 328] width 9 height 5
click at [17, 104] on div at bounding box center [17, 105] width 6 height 6
click at [16, 106] on div at bounding box center [17, 105] width 6 height 6
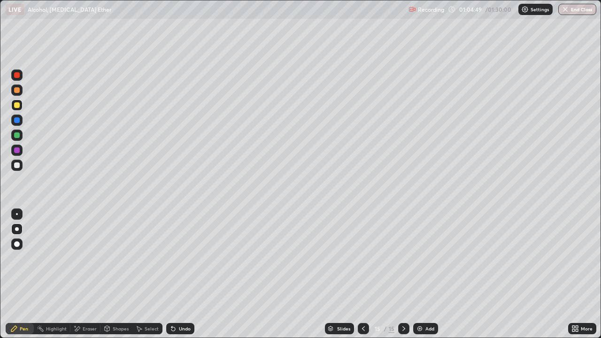
click at [183, 258] on div "Undo" at bounding box center [185, 328] width 12 height 5
click at [185, 258] on div "Undo" at bounding box center [185, 328] width 12 height 5
click at [180, 258] on div "Undo" at bounding box center [185, 328] width 12 height 5
click at [17, 104] on div at bounding box center [17, 105] width 6 height 6
click at [18, 105] on div at bounding box center [17, 105] width 6 height 6
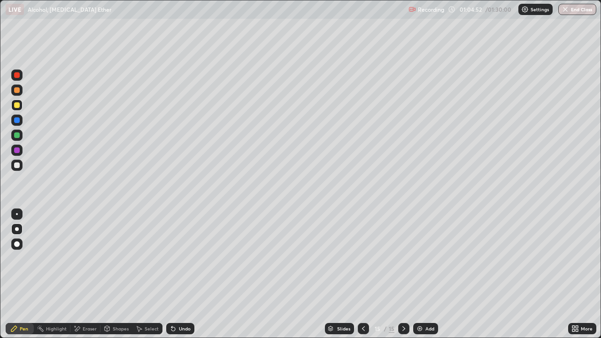
click at [17, 92] on div at bounding box center [17, 90] width 6 height 6
click at [17, 91] on div at bounding box center [17, 90] width 6 height 6
click at [573, 258] on icon at bounding box center [574, 330] width 2 height 2
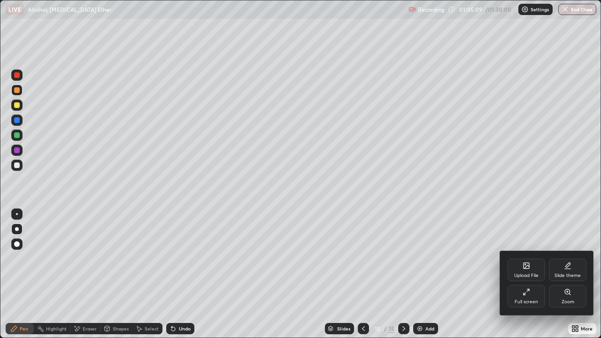
click at [529, 258] on div "Full screen" at bounding box center [527, 296] width 38 height 23
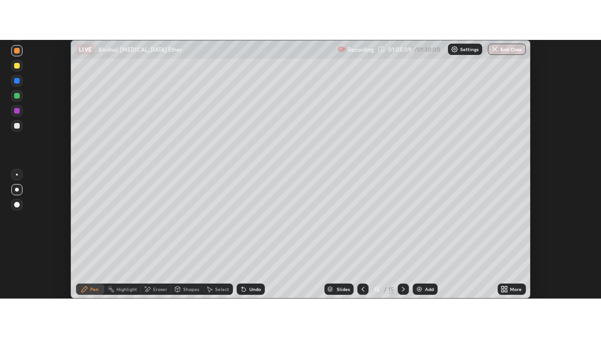
scroll to position [46710, 46368]
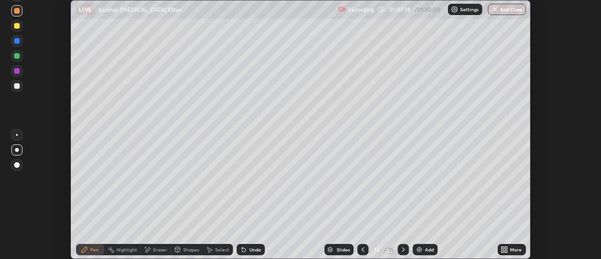
click at [14, 82] on div at bounding box center [16, 85] width 11 height 11
click at [16, 85] on div at bounding box center [17, 86] width 6 height 6
click at [256, 248] on div "Undo" at bounding box center [255, 249] width 12 height 5
click at [256, 251] on div "Undo" at bounding box center [255, 249] width 12 height 5
click at [253, 251] on div "Undo" at bounding box center [255, 249] width 12 height 5
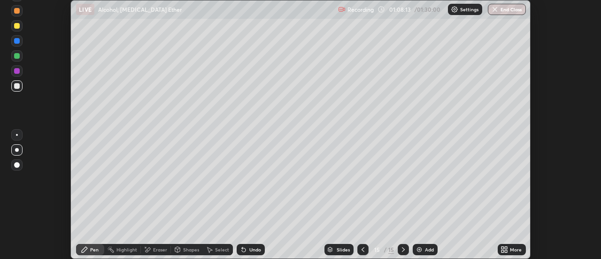
click at [252, 248] on div "Undo" at bounding box center [255, 249] width 12 height 5
click at [254, 247] on div "Undo" at bounding box center [255, 249] width 12 height 5
click at [253, 248] on div "Undo" at bounding box center [255, 249] width 12 height 5
click at [254, 250] on div "Undo" at bounding box center [255, 249] width 12 height 5
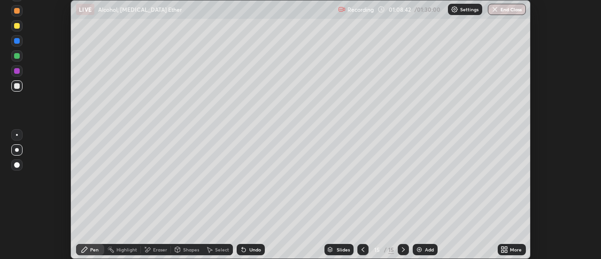
click at [17, 27] on div at bounding box center [17, 26] width 6 height 6
click at [253, 250] on div "Undo" at bounding box center [255, 249] width 12 height 5
click at [20, 86] on div at bounding box center [16, 85] width 11 height 11
click at [13, 85] on div at bounding box center [16, 85] width 11 height 11
click at [502, 251] on icon at bounding box center [503, 251] width 2 height 2
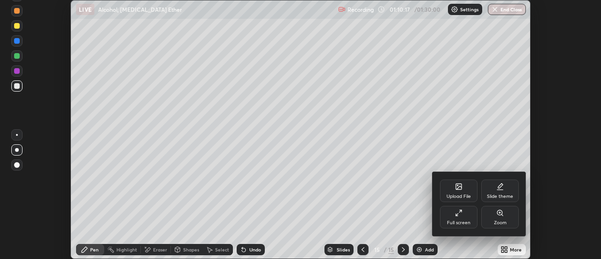
click at [457, 220] on div "Full screen" at bounding box center [458, 222] width 23 height 5
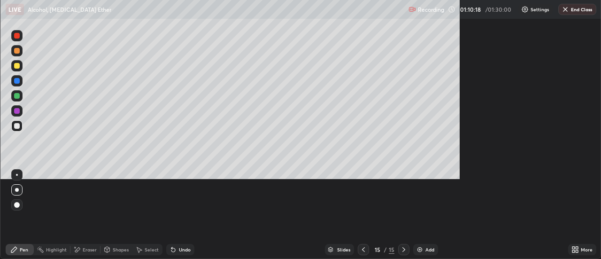
scroll to position [338, 601]
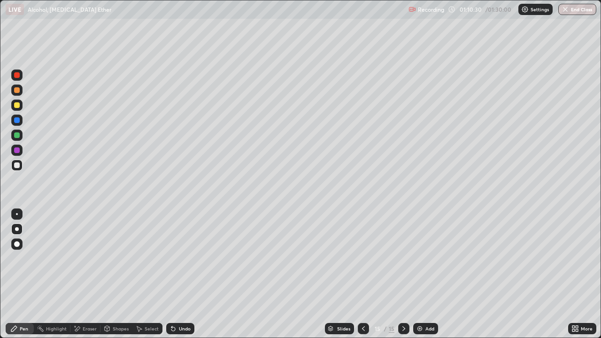
click at [428, 258] on div "Add" at bounding box center [430, 328] width 9 height 5
click at [573, 258] on icon at bounding box center [574, 330] width 2 height 2
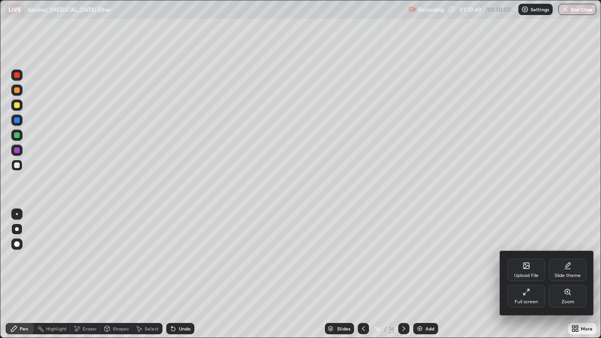
click at [523, 258] on div "Full screen" at bounding box center [527, 296] width 38 height 23
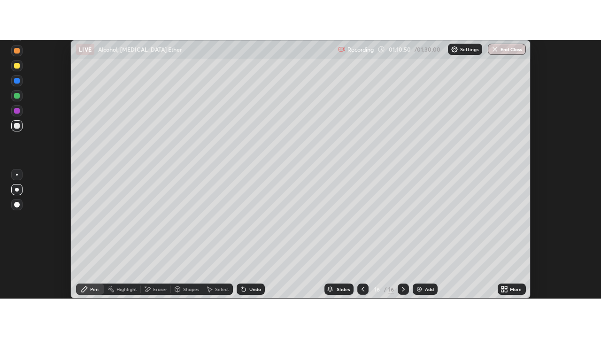
scroll to position [46710, 46368]
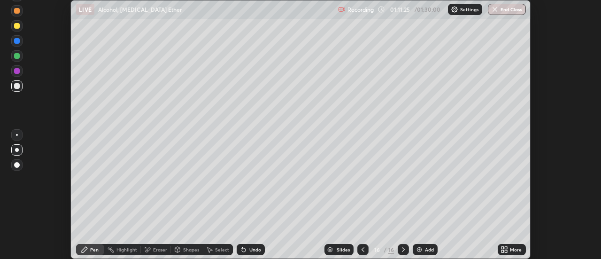
click at [16, 27] on div at bounding box center [17, 26] width 6 height 6
click at [18, 27] on div at bounding box center [17, 26] width 6 height 6
click at [19, 88] on div at bounding box center [16, 85] width 11 height 11
click at [18, 88] on div at bounding box center [17, 86] width 6 height 6
click at [254, 250] on div "Undo" at bounding box center [255, 249] width 12 height 5
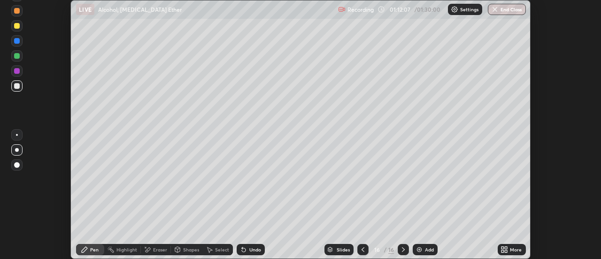
click at [256, 249] on div "Undo" at bounding box center [255, 249] width 12 height 5
click at [423, 245] on div "Add" at bounding box center [425, 249] width 25 height 11
click at [19, 89] on div at bounding box center [16, 85] width 11 height 11
click at [17, 87] on div at bounding box center [17, 86] width 6 height 6
click at [19, 87] on div at bounding box center [17, 86] width 6 height 6
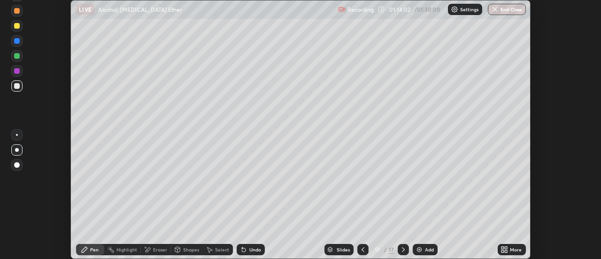
click at [17, 26] on div at bounding box center [17, 26] width 6 height 6
click at [19, 27] on div at bounding box center [17, 26] width 6 height 6
click at [16, 85] on div at bounding box center [17, 86] width 6 height 6
click at [16, 86] on div at bounding box center [17, 86] width 6 height 6
click at [17, 85] on div at bounding box center [17, 86] width 6 height 6
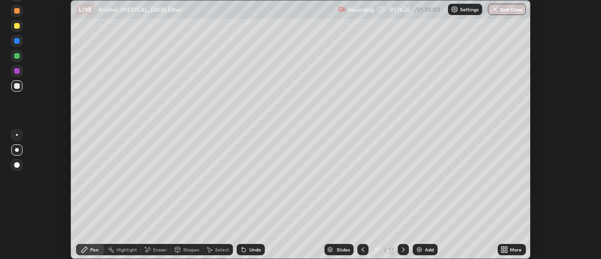
click at [503, 251] on icon at bounding box center [503, 251] width 2 height 2
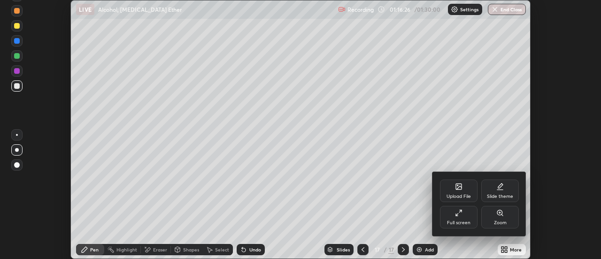
click at [457, 214] on icon at bounding box center [457, 214] width 2 height 2
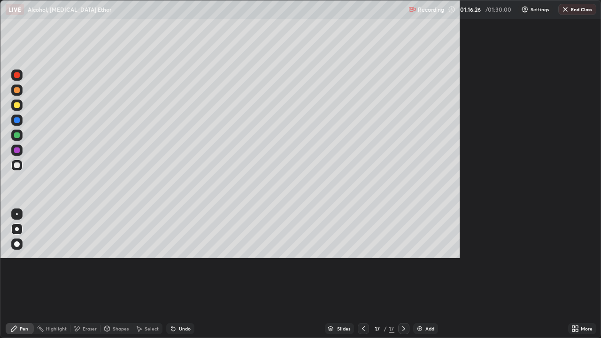
scroll to position [338, 601]
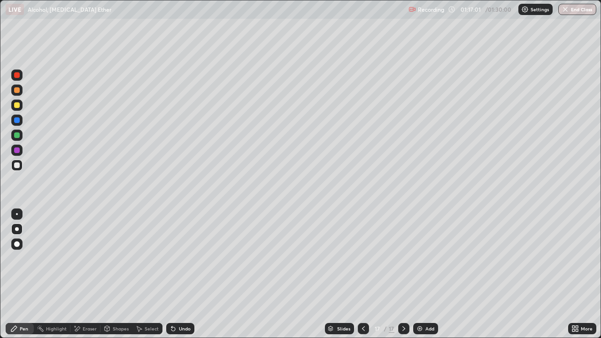
click at [573, 9] on button "End Class" at bounding box center [577, 9] width 38 height 11
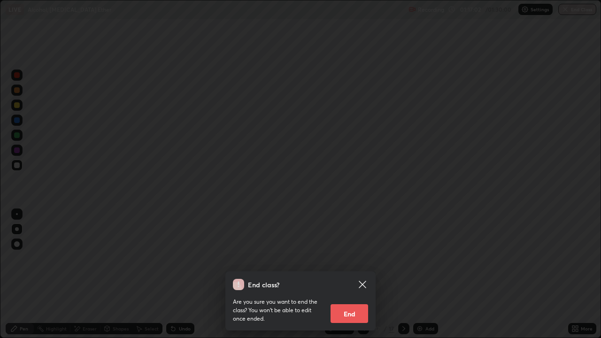
click at [350, 258] on button "End" at bounding box center [350, 313] width 38 height 19
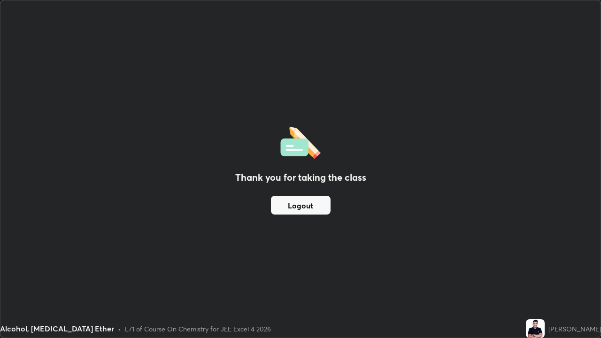
click at [299, 205] on button "Logout" at bounding box center [301, 205] width 60 height 19
click at [297, 207] on button "Logout" at bounding box center [301, 205] width 60 height 19
click at [302, 205] on button "Logout" at bounding box center [301, 205] width 60 height 19
